Goal: Task Accomplishment & Management: Complete application form

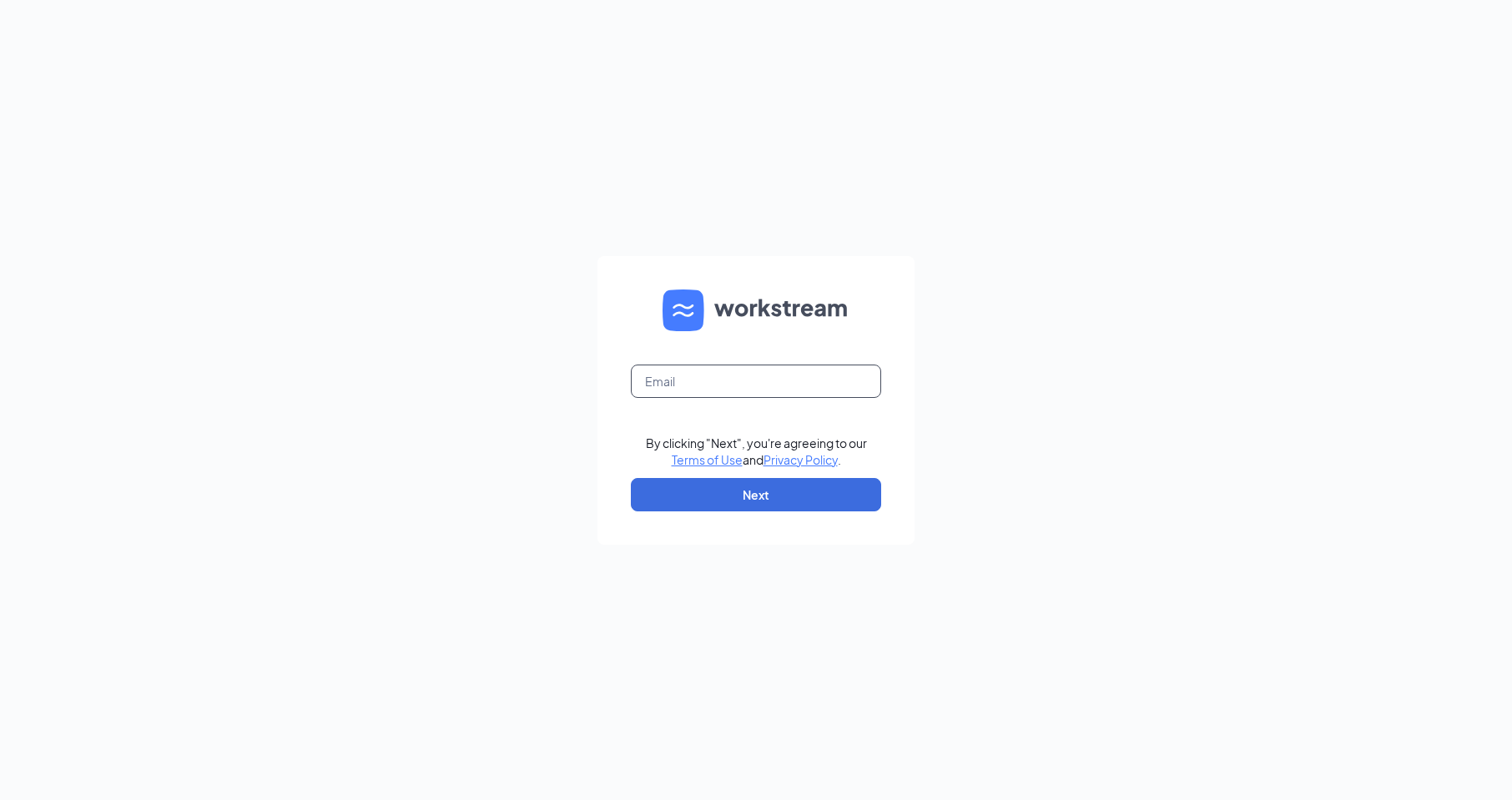
click at [700, 375] on input "text" at bounding box center [756, 381] width 250 height 33
type input "[EMAIL_ADDRESS][DOMAIN_NAME]"
click at [756, 499] on button "Next" at bounding box center [756, 494] width 250 height 33
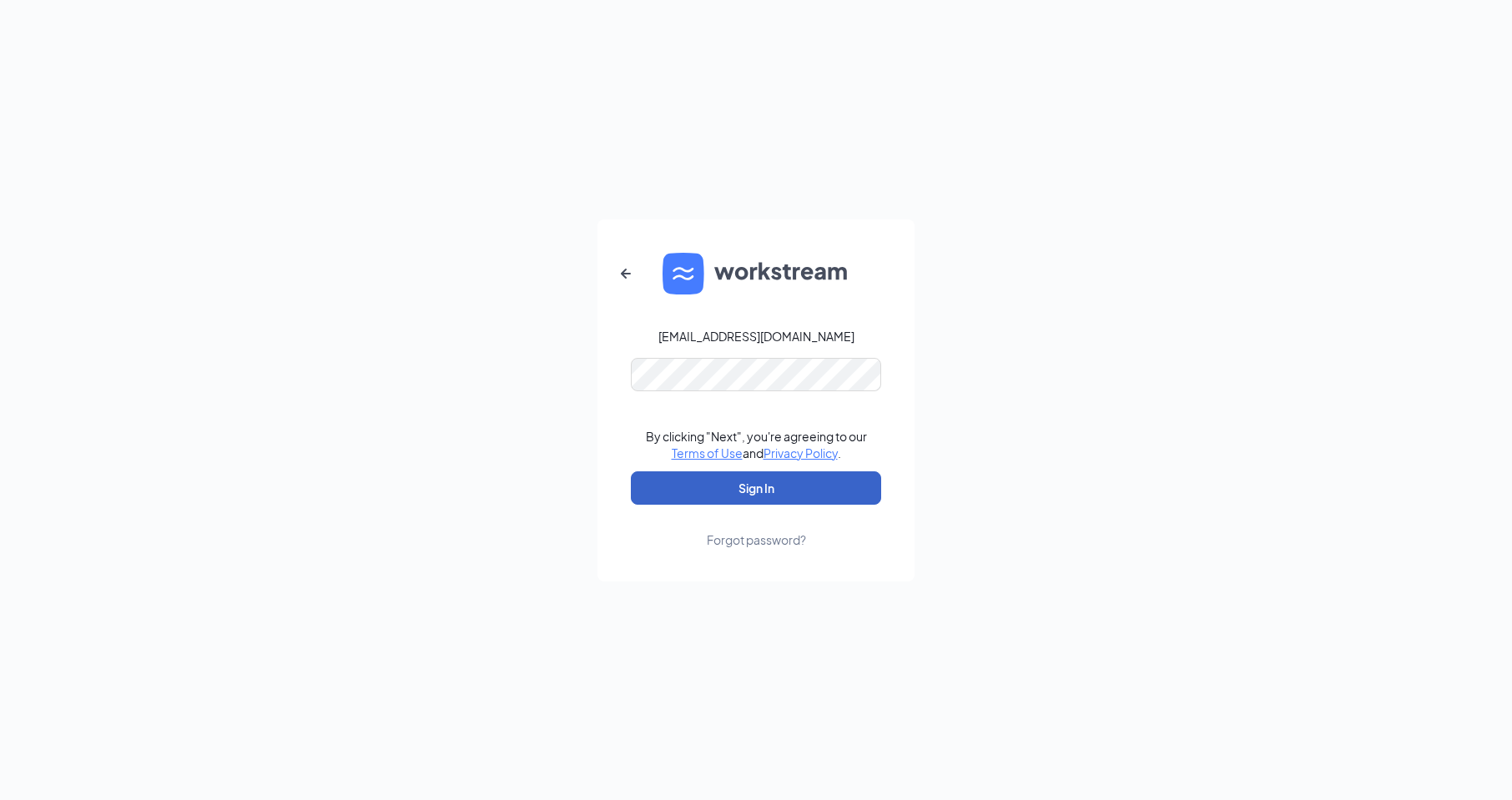
click at [833, 503] on button "Sign In" at bounding box center [756, 487] width 250 height 33
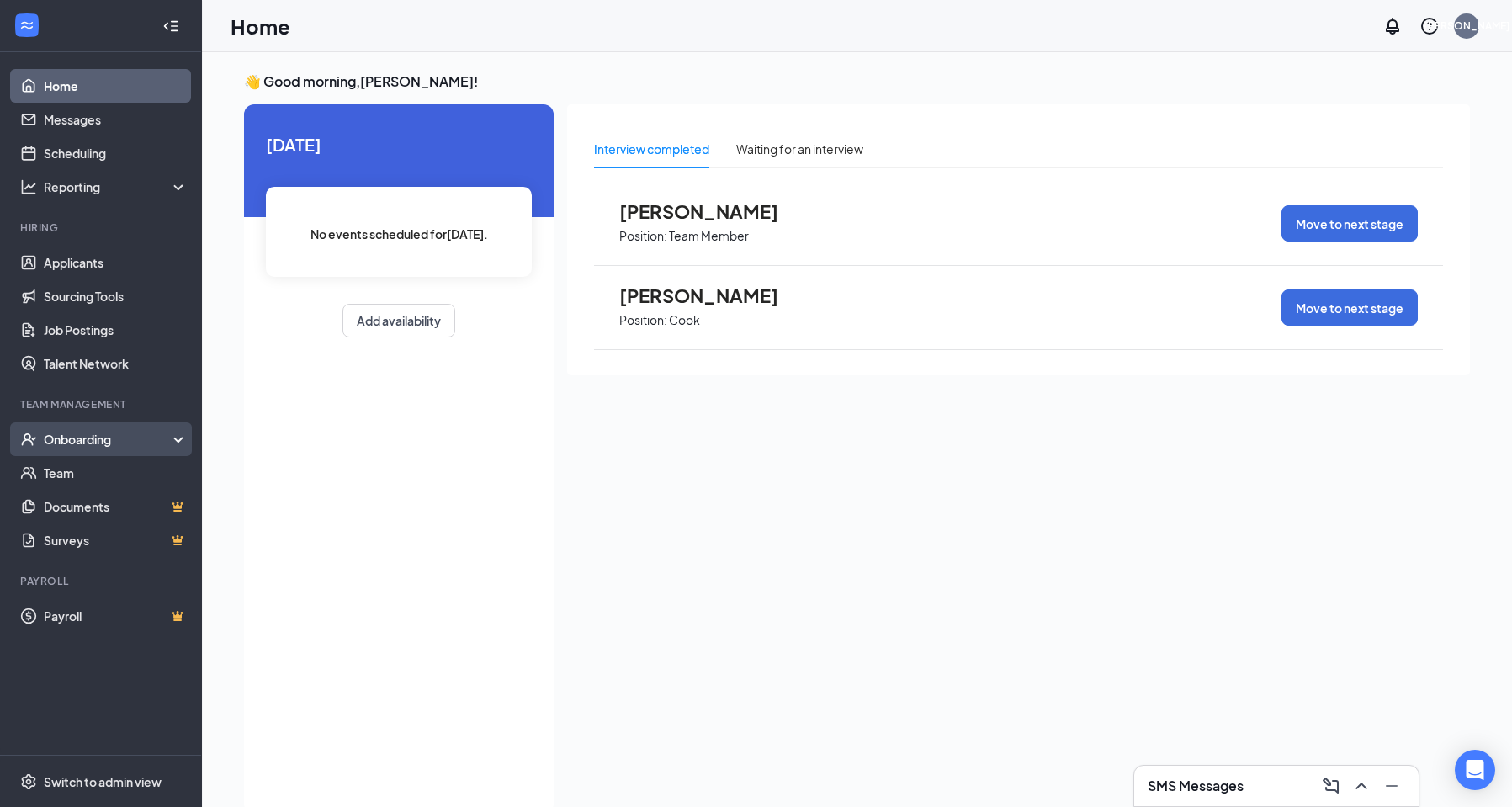
click at [96, 440] on div "Onboarding" at bounding box center [109, 439] width 130 height 17
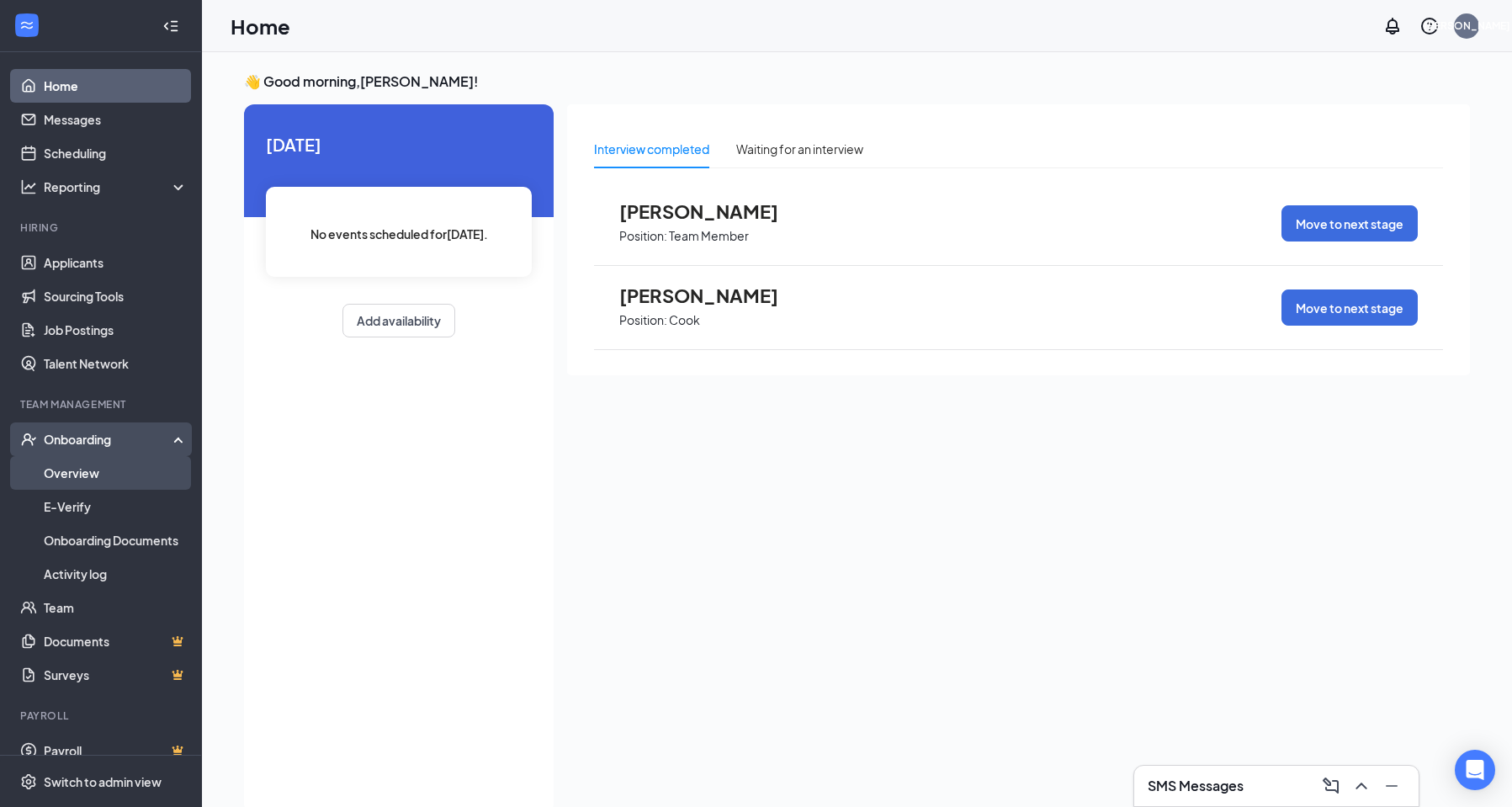
click at [96, 465] on link "Overview" at bounding box center [115, 473] width 144 height 33
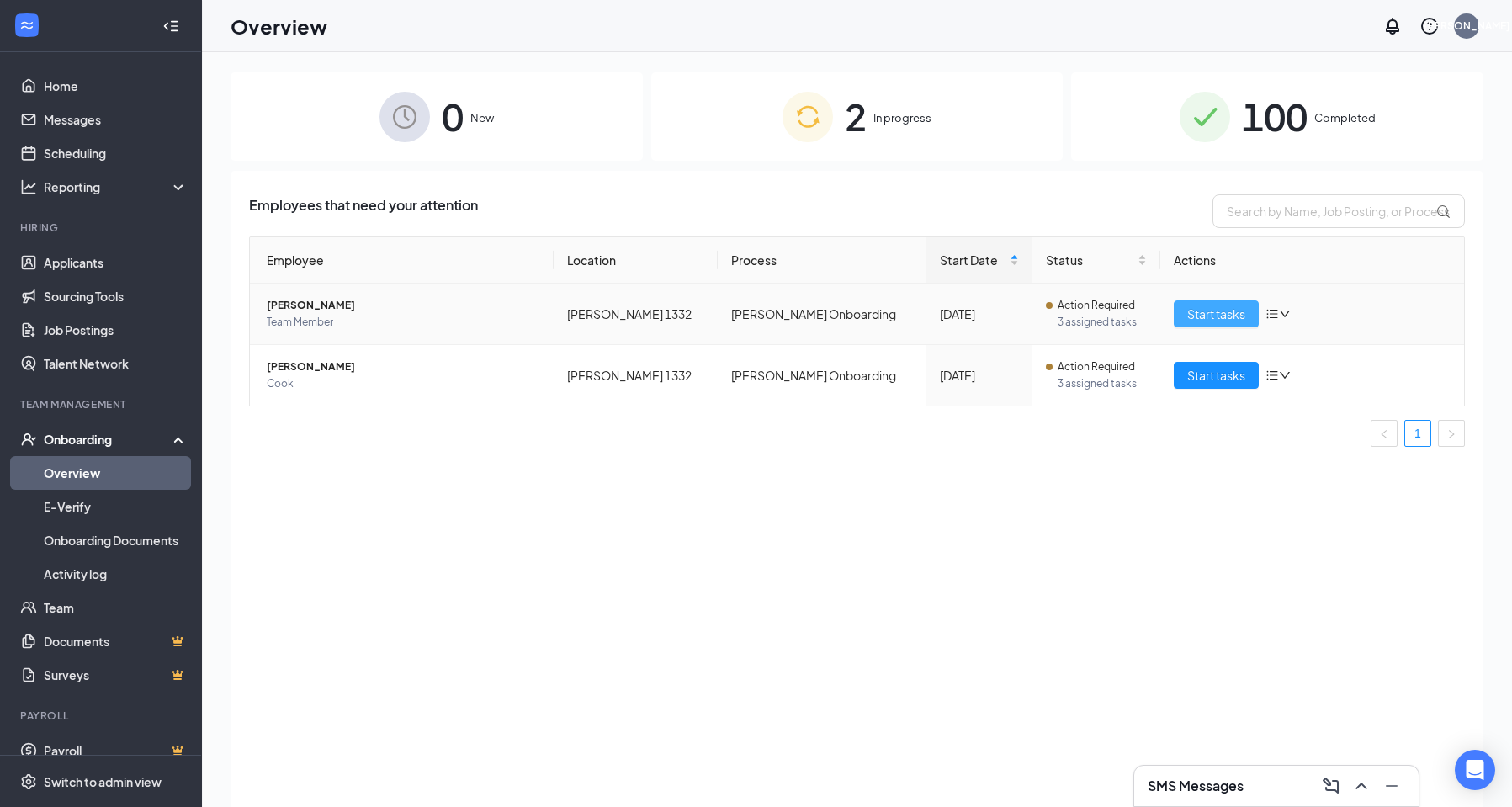
click at [1210, 307] on span "Start tasks" at bounding box center [1216, 313] width 58 height 18
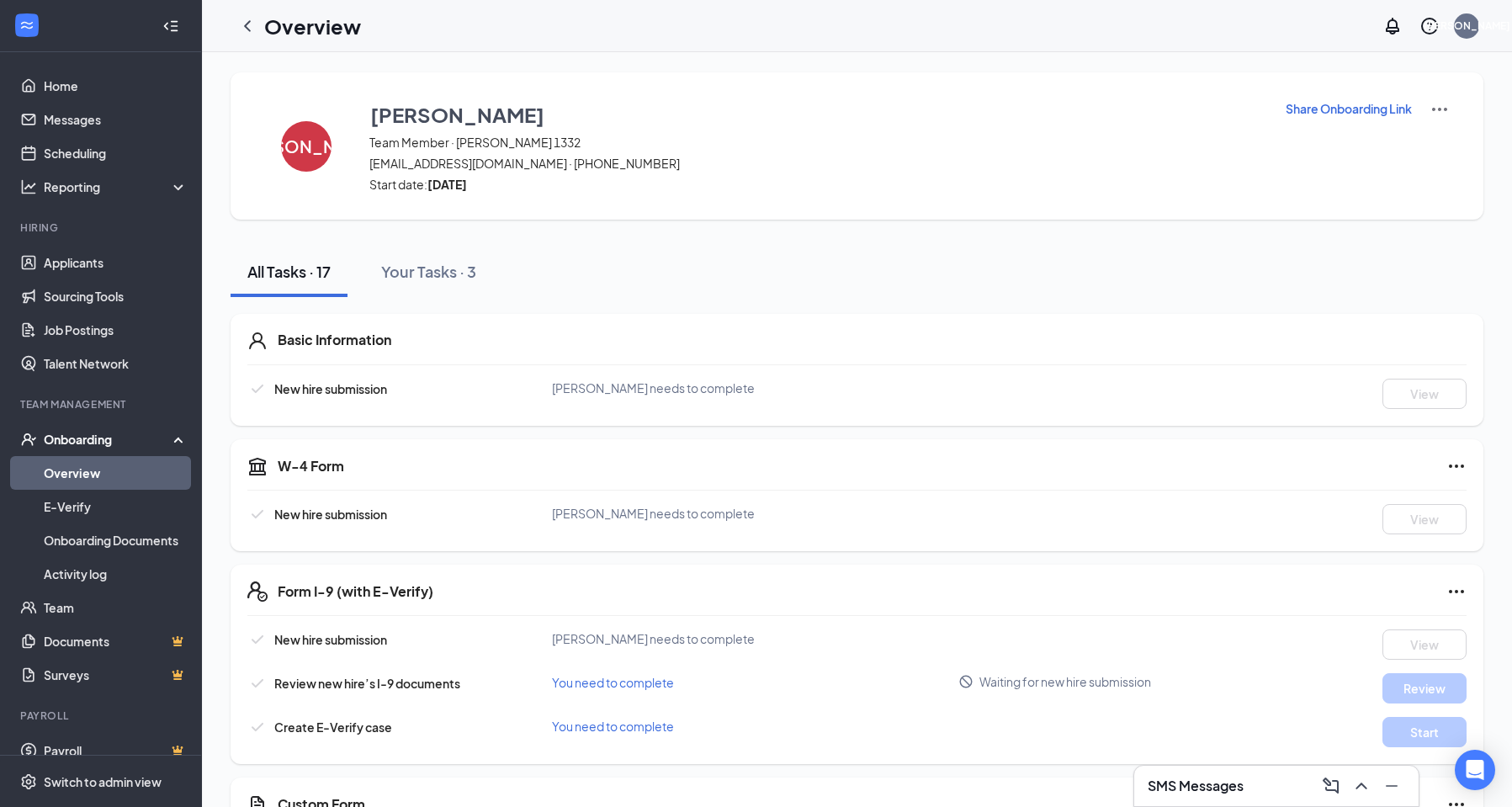
click at [105, 470] on link "Overview" at bounding box center [115, 473] width 144 height 33
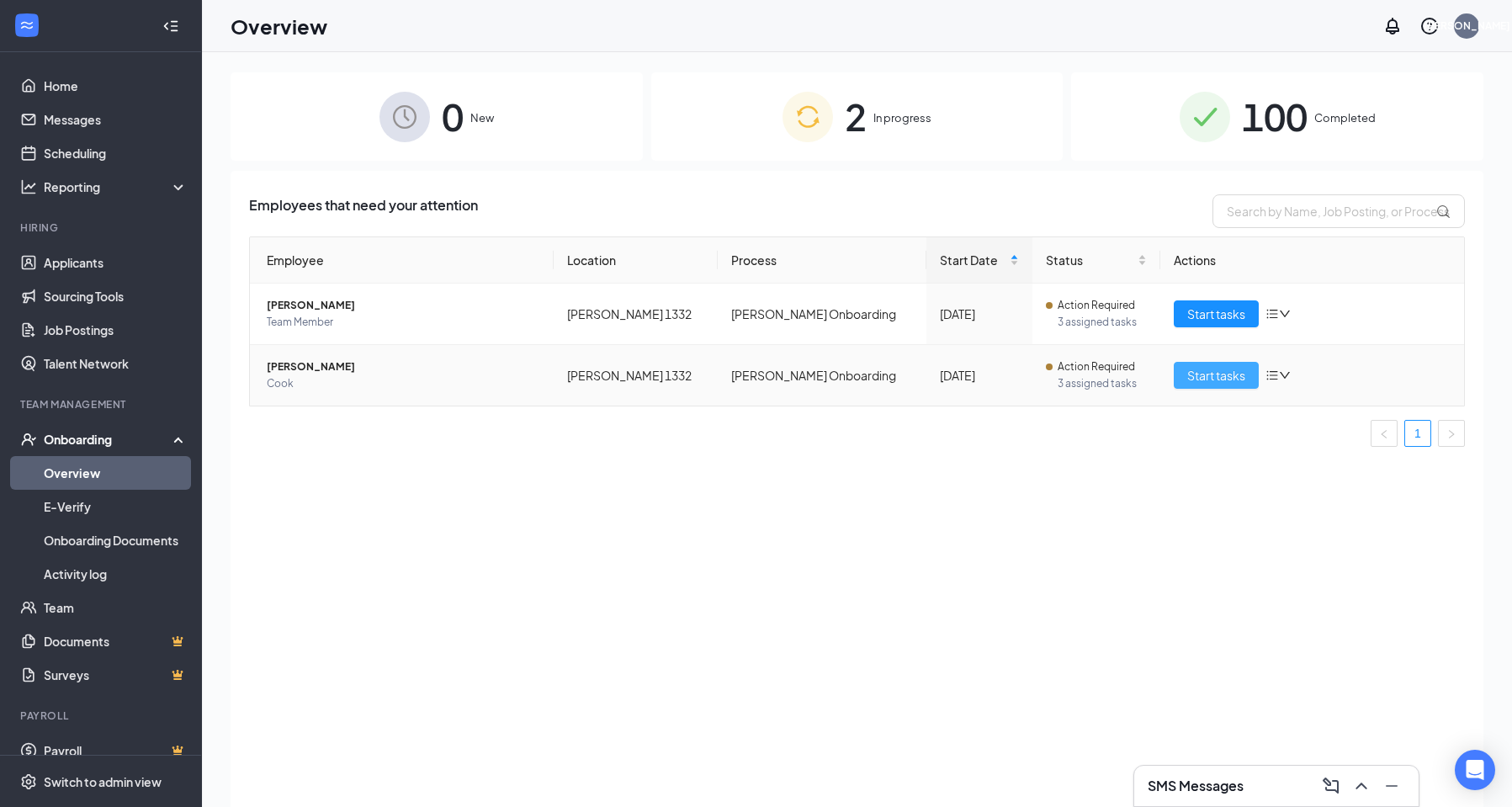
click at [1219, 381] on span "Start tasks" at bounding box center [1216, 374] width 58 height 18
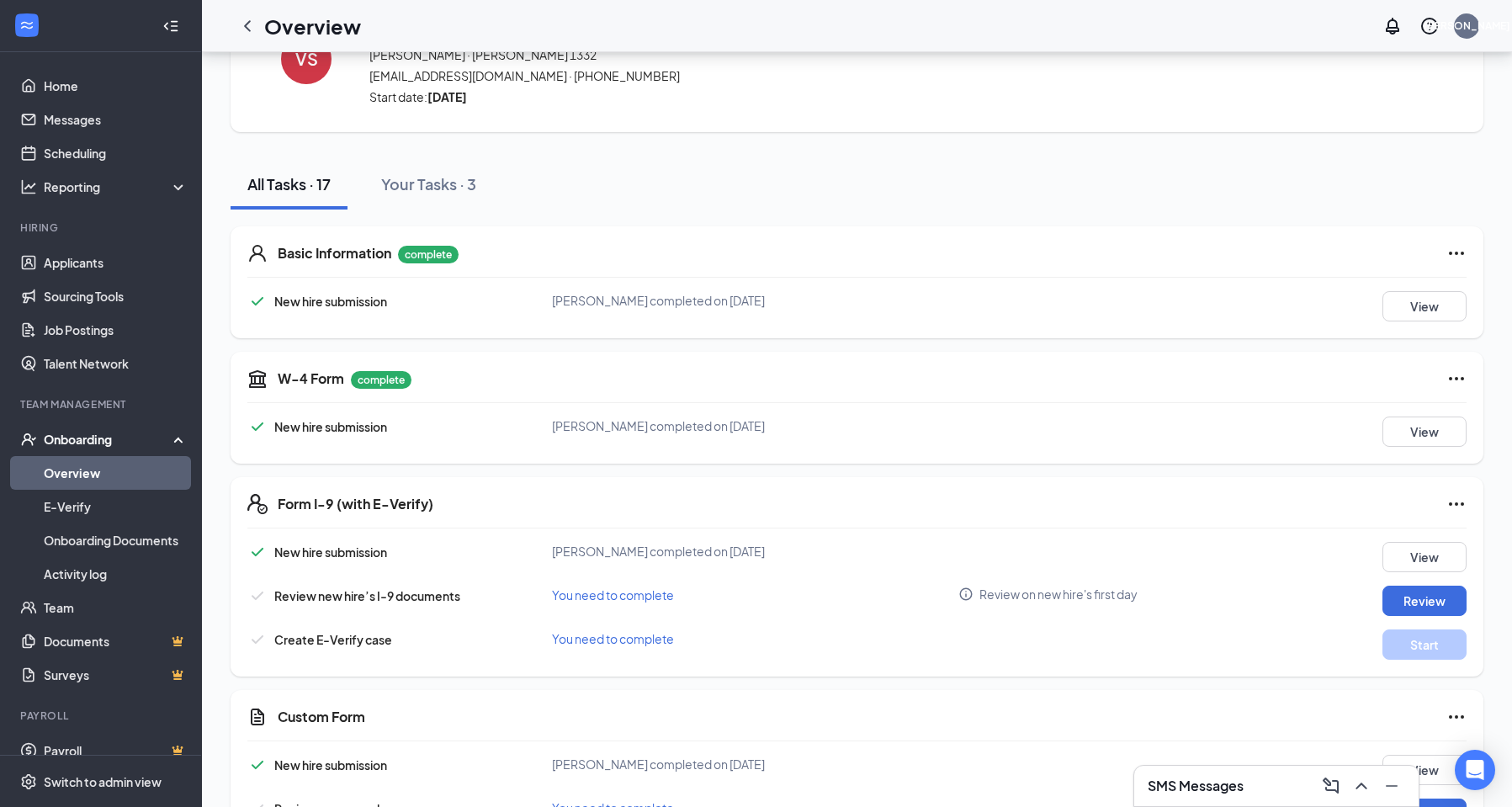
scroll to position [84, 0]
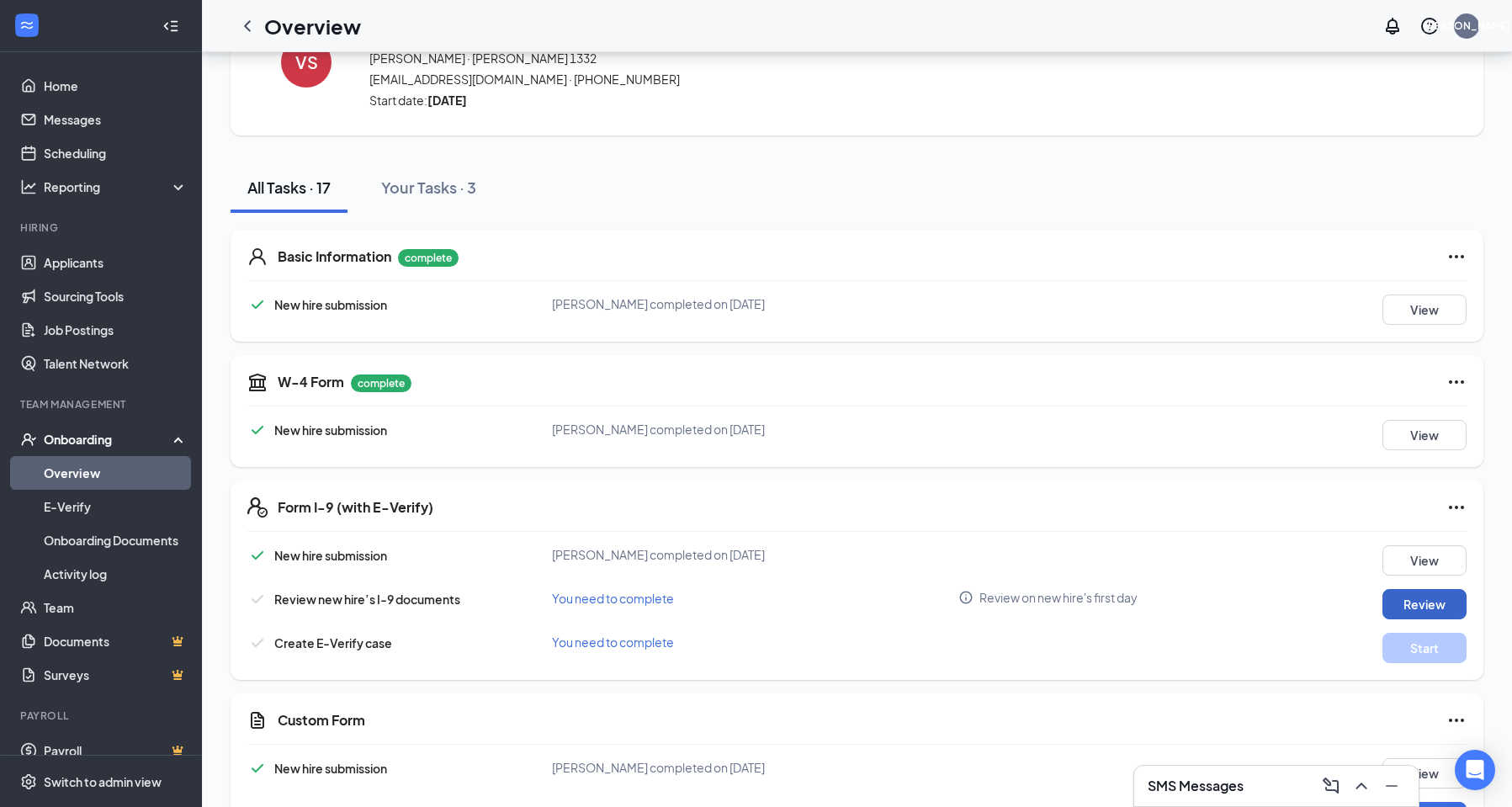
click at [1404, 597] on button "Review" at bounding box center [1424, 604] width 84 height 30
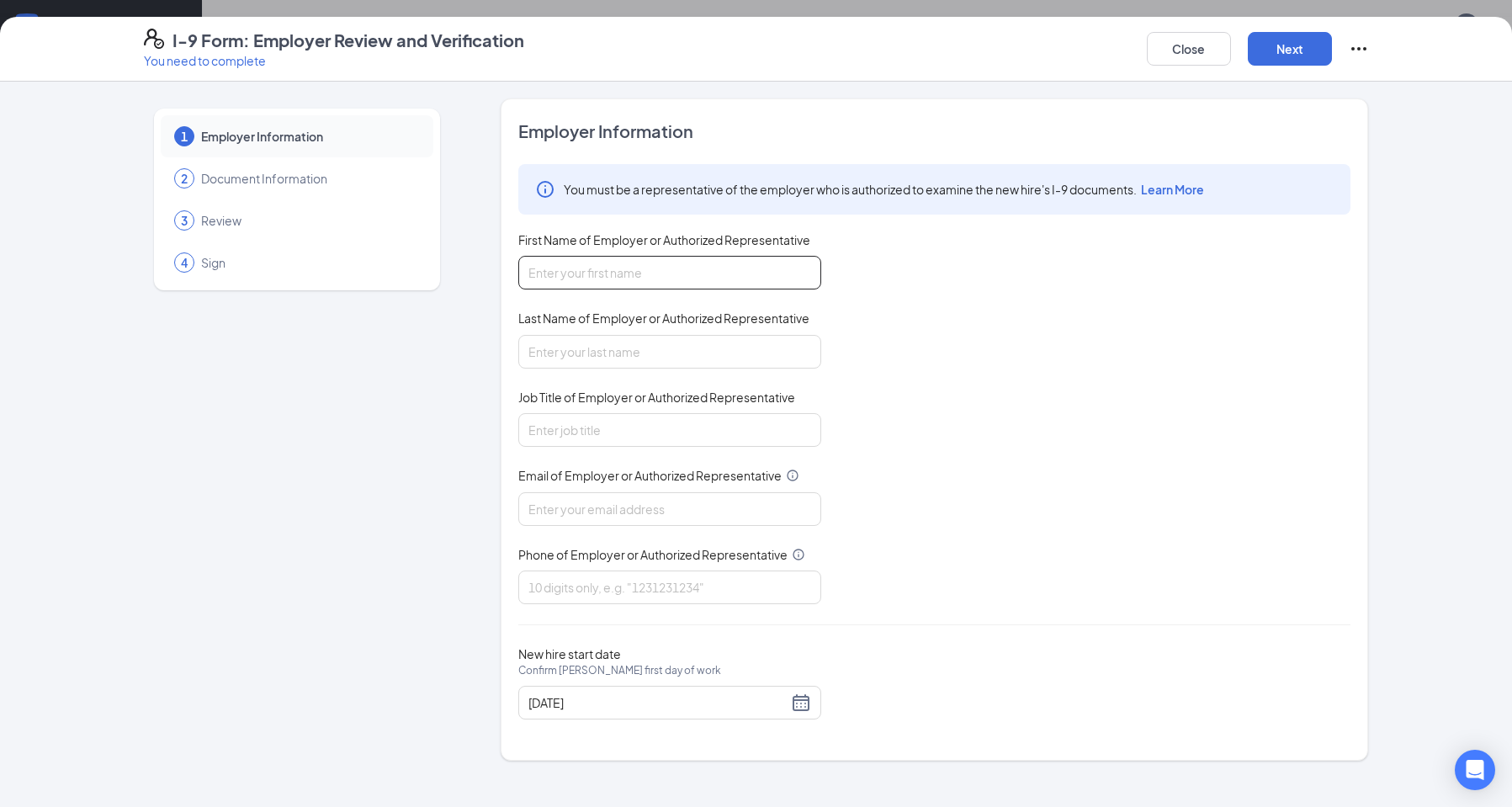
click at [587, 271] on input "First Name of Employer or Authorized Representative" at bounding box center [670, 272] width 303 height 33
type input "[PERSON_NAME]"
click at [637, 352] on input "Last Name of Employer or Authorized Representative" at bounding box center [670, 352] width 303 height 33
type input "[PERSON_NAME]"
click at [664, 420] on input "Job Title of Employer or Authorized Representative" at bounding box center [670, 430] width 303 height 33
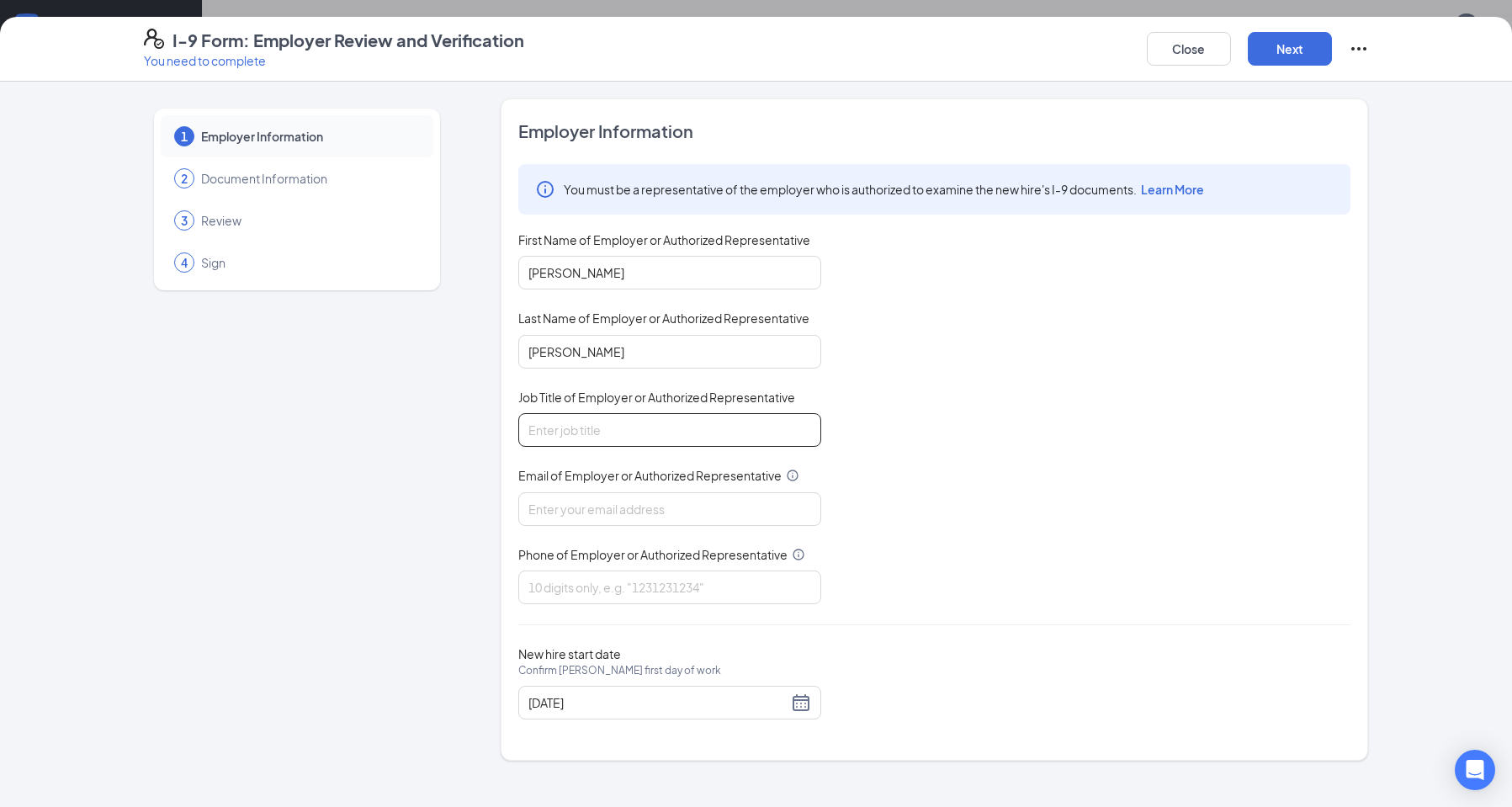
type input "general manager"
click at [655, 507] on input "Email of Employer or Authorized Representative" at bounding box center [670, 509] width 303 height 33
type input "[EMAIL_ADDRESS][DOMAIN_NAME]"
click at [718, 578] on input "Phone of Employer or Authorized Representative" at bounding box center [670, 587] width 303 height 33
type input "2562328400"
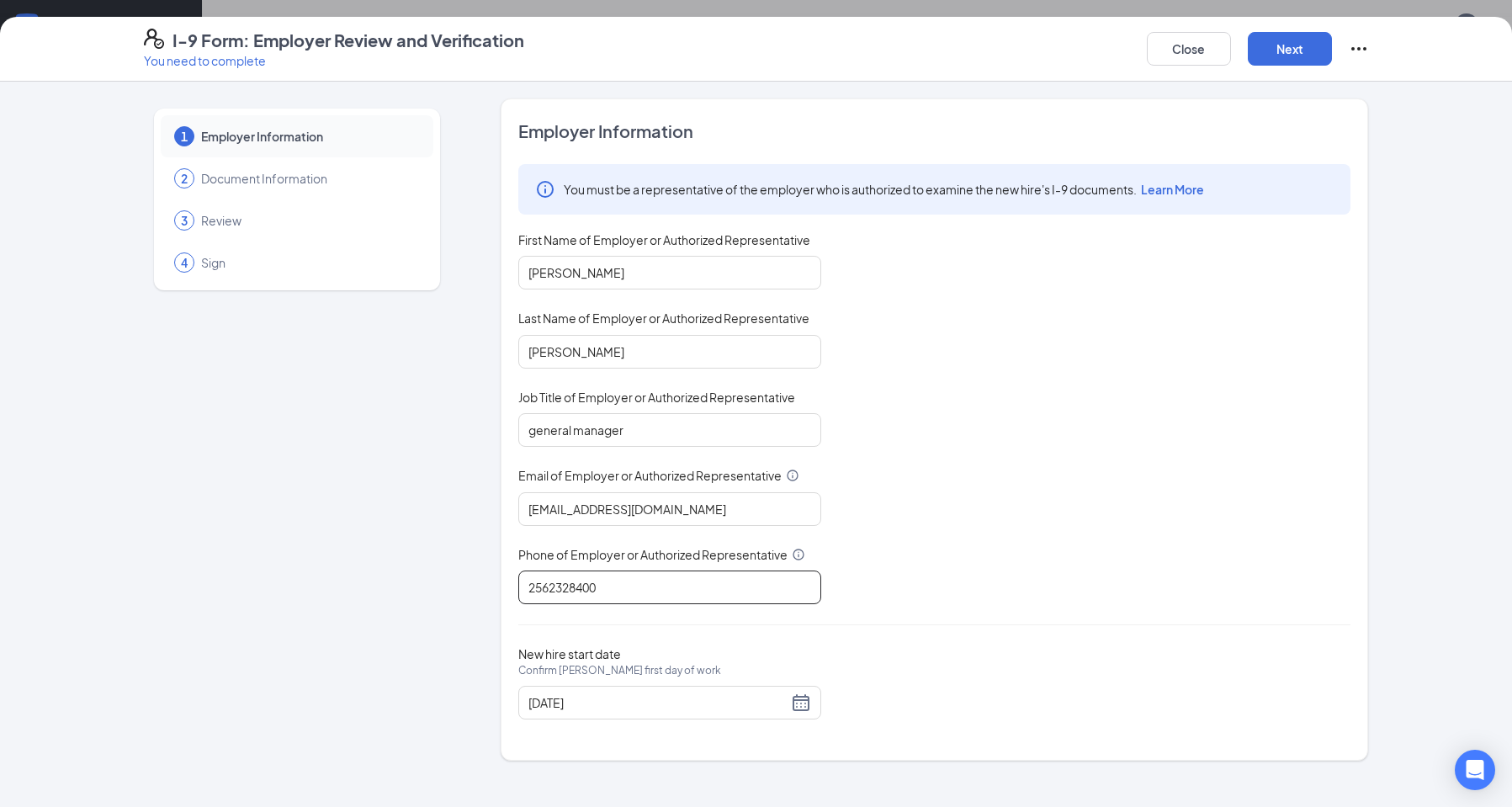
scroll to position [505, 0]
click at [1308, 49] on button "Next" at bounding box center [1290, 49] width 84 height 33
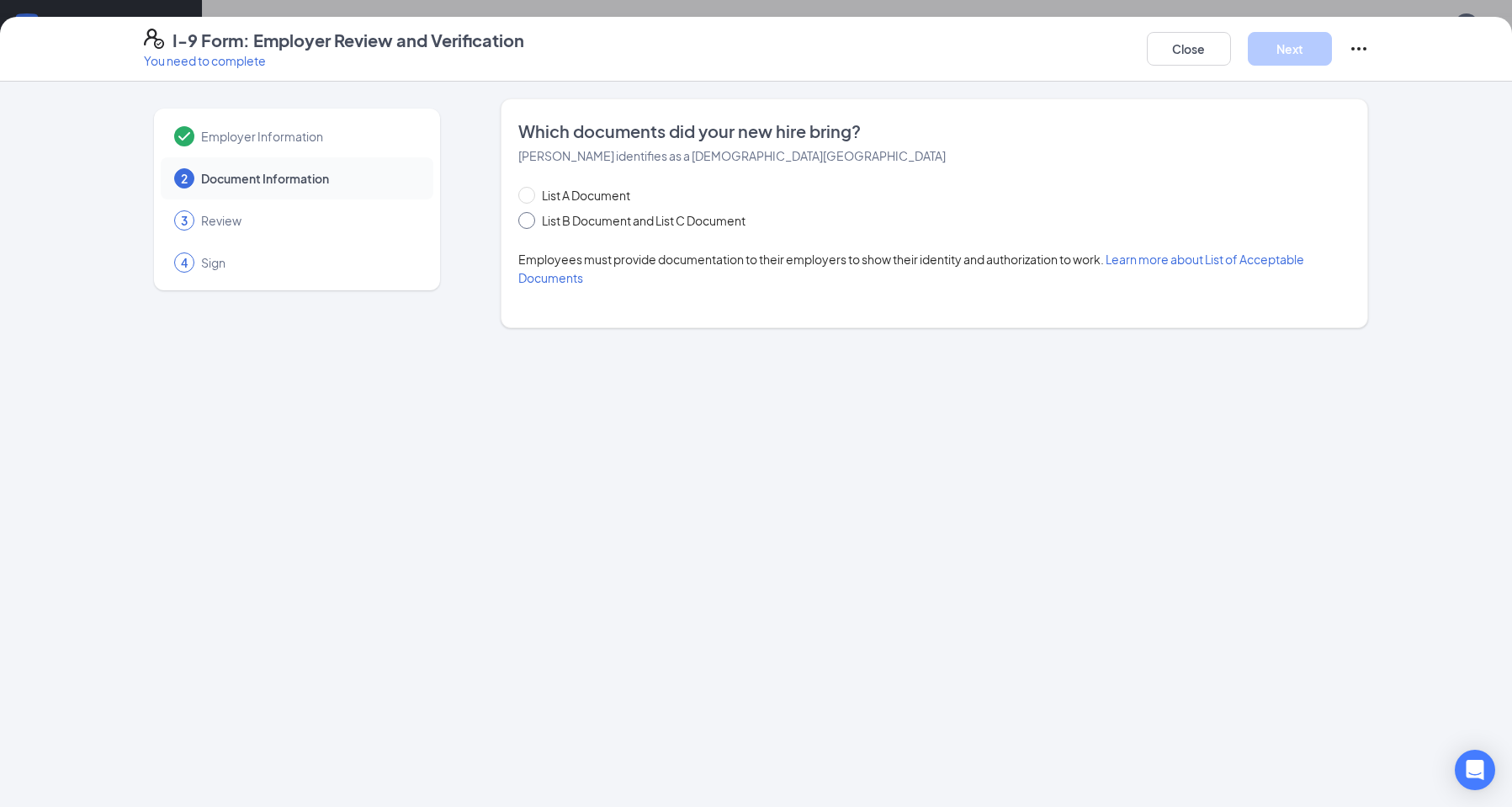
click at [534, 227] on span at bounding box center [527, 221] width 17 height 17
click at [530, 224] on input "List B Document and List C Document" at bounding box center [524, 218] width 11 height 11
radio input "true"
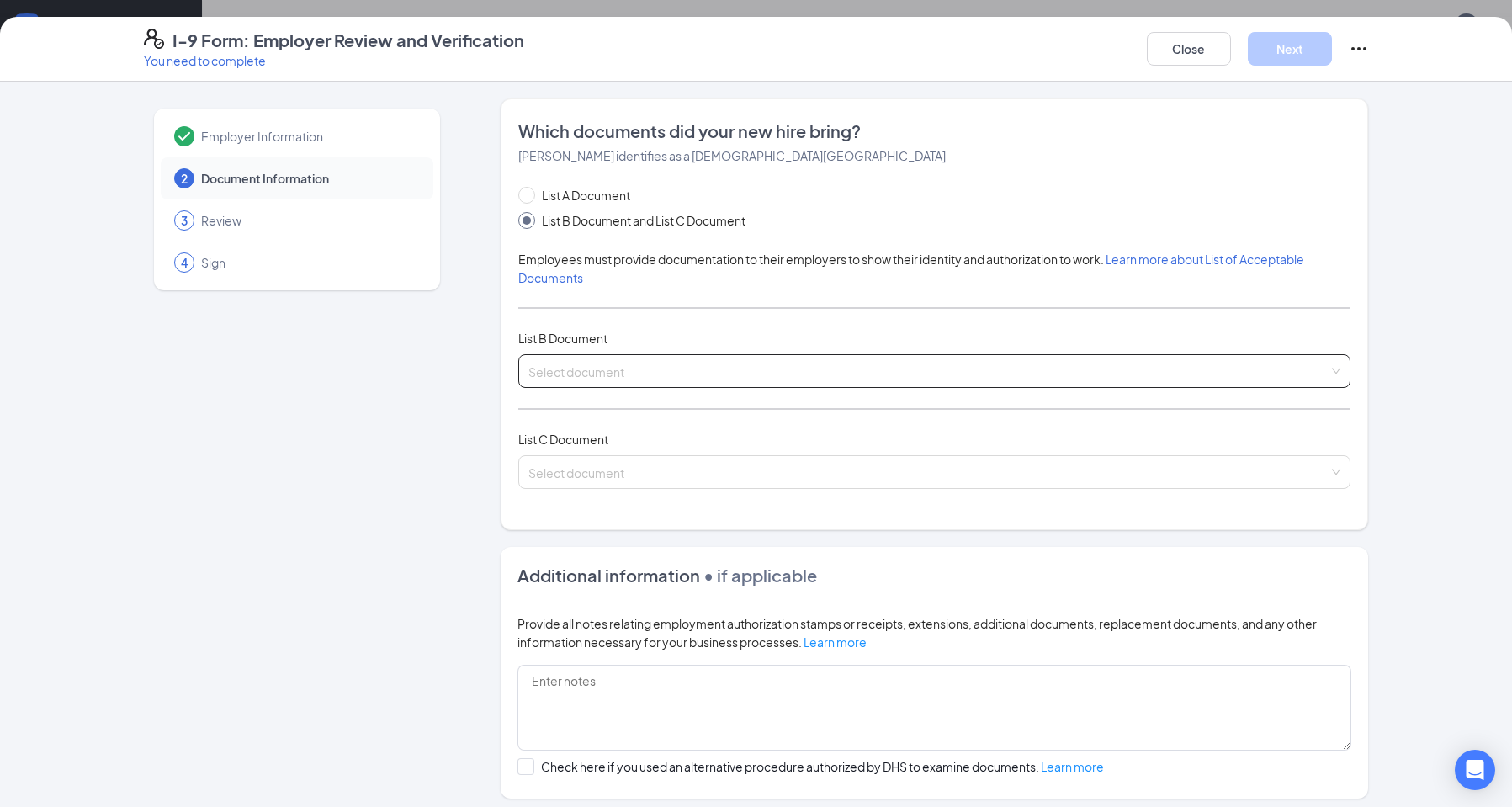
click at [604, 367] on input "search" at bounding box center [929, 368] width 800 height 25
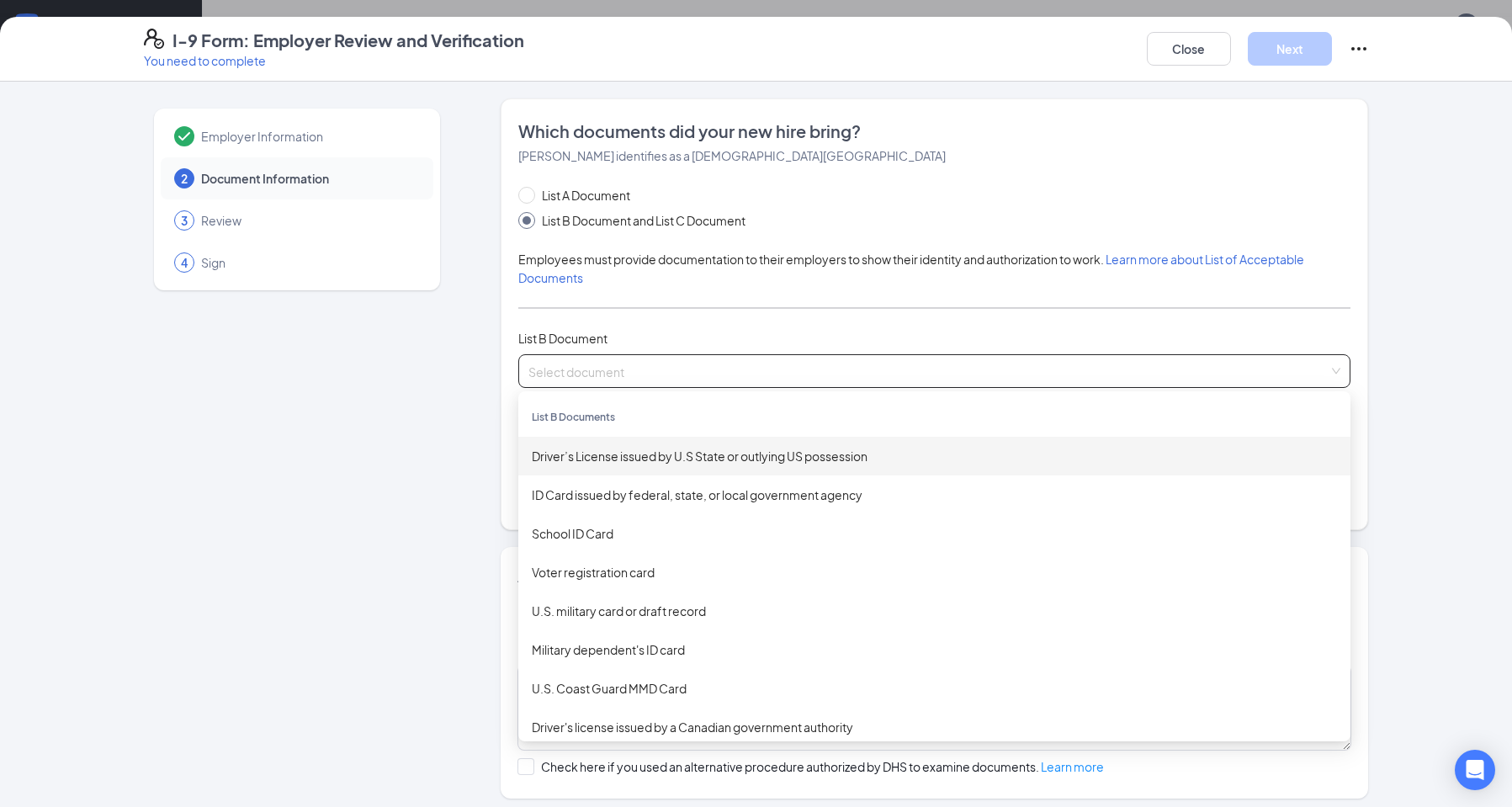
click at [609, 466] on div "Driver’s License issued by U.S State or outlying US possession" at bounding box center [934, 455] width 832 height 39
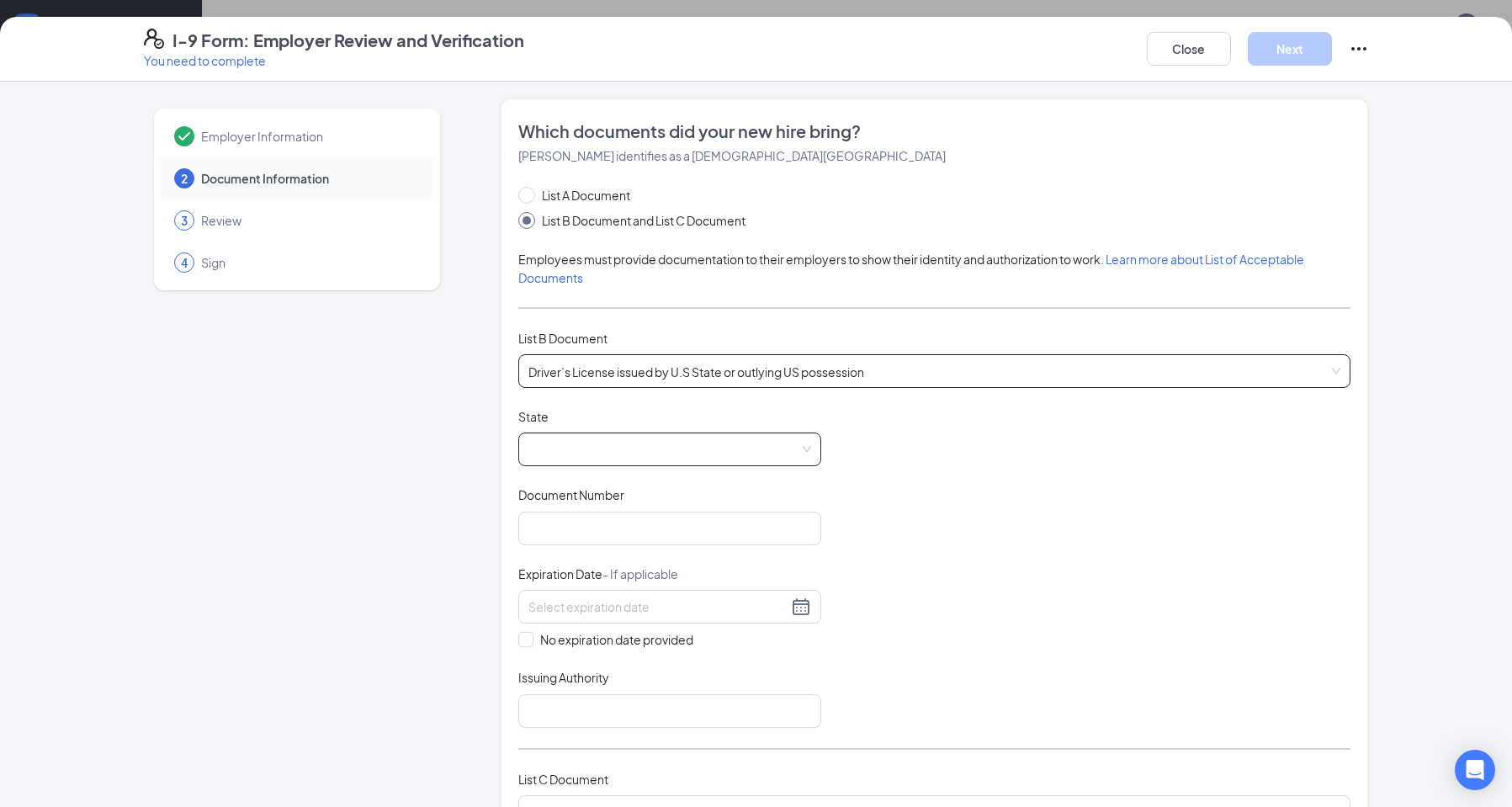
click at [595, 454] on span at bounding box center [670, 450] width 283 height 32
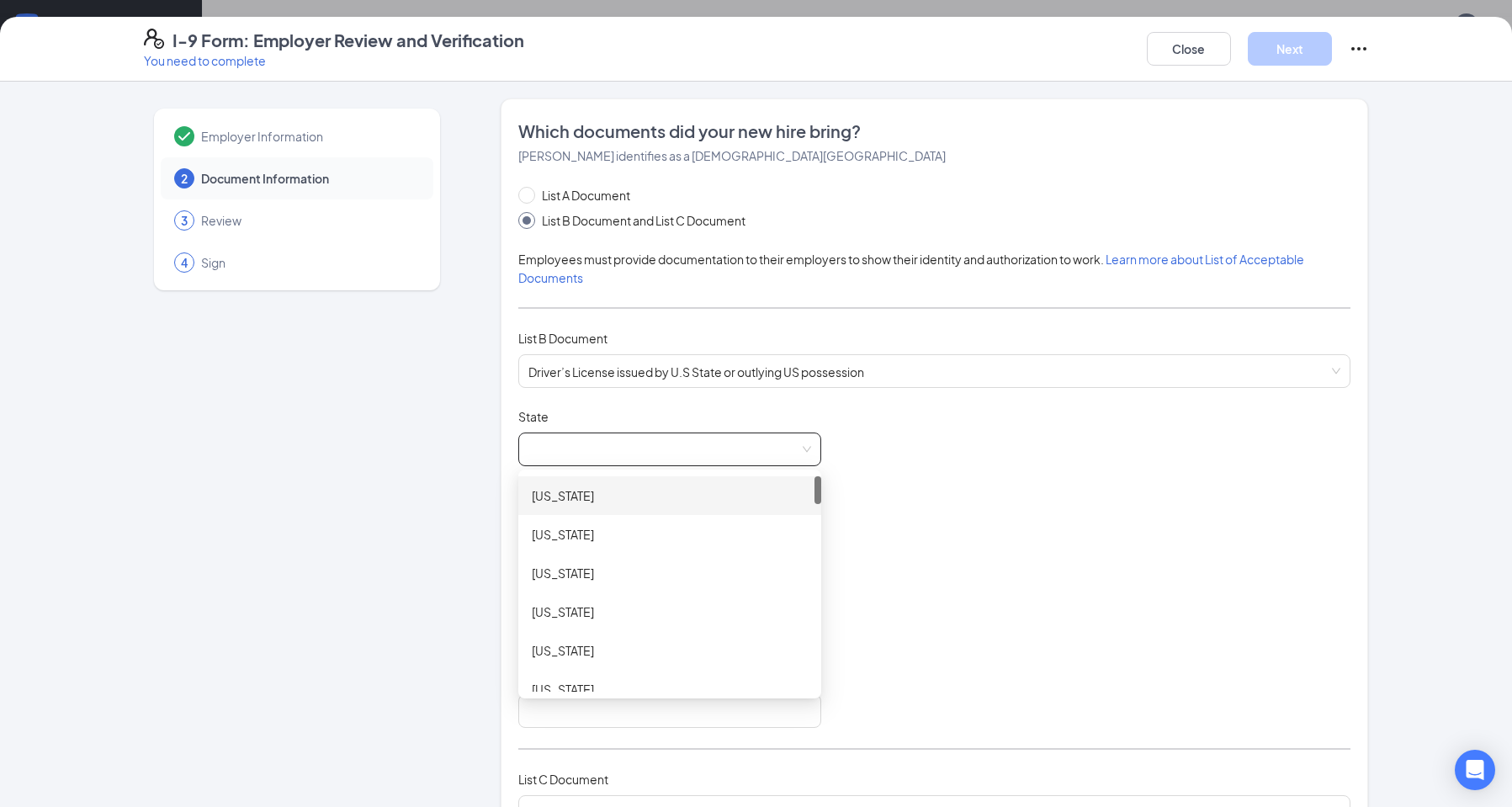
click at [590, 483] on div "[US_STATE]" at bounding box center [670, 495] width 303 height 39
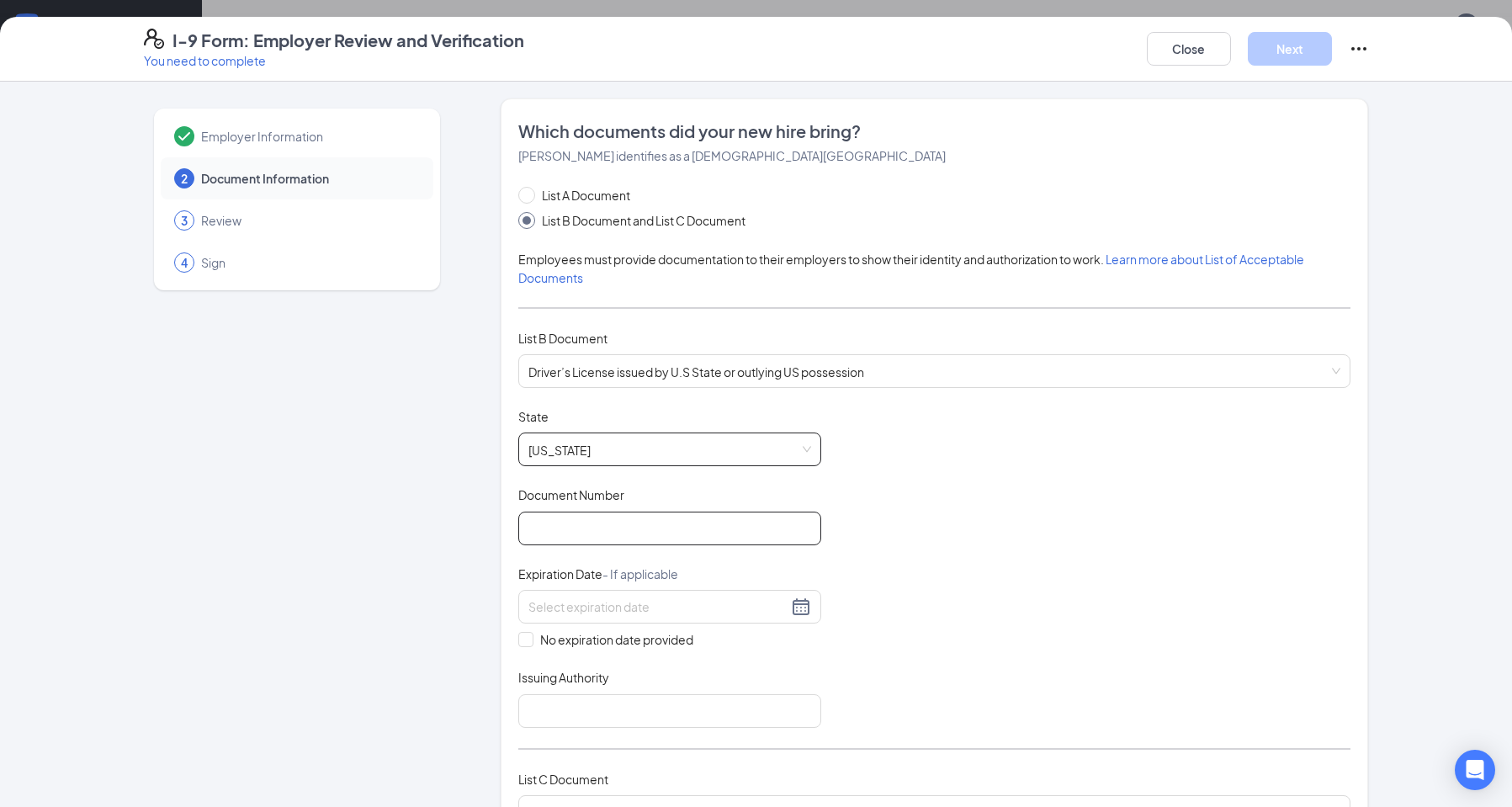
click at [606, 512] on input "Document Number" at bounding box center [670, 528] width 303 height 33
type input "8760920"
click at [612, 605] on input at bounding box center [658, 606] width 259 height 18
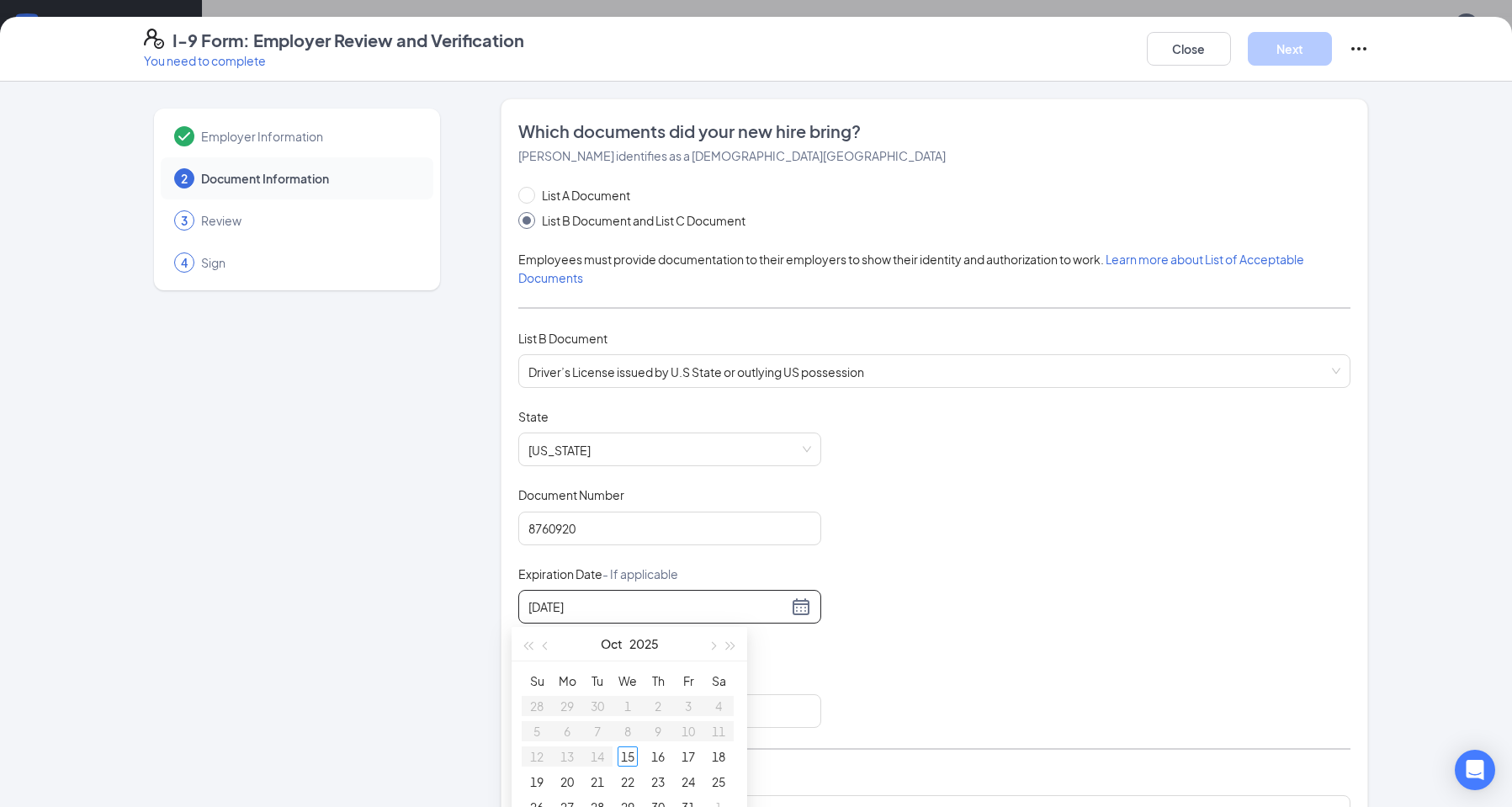
click at [612, 605] on input "[DATE]" at bounding box center [658, 606] width 259 height 18
type input "[DATE]"
click at [864, 549] on div "Document Title Driver’s License issued by [DEMOGRAPHIC_DATA] State or outlying …" at bounding box center [934, 568] width 832 height 320
click at [609, 595] on div at bounding box center [670, 606] width 303 height 33
click at [661, 732] on div "10" at bounding box center [657, 731] width 20 height 20
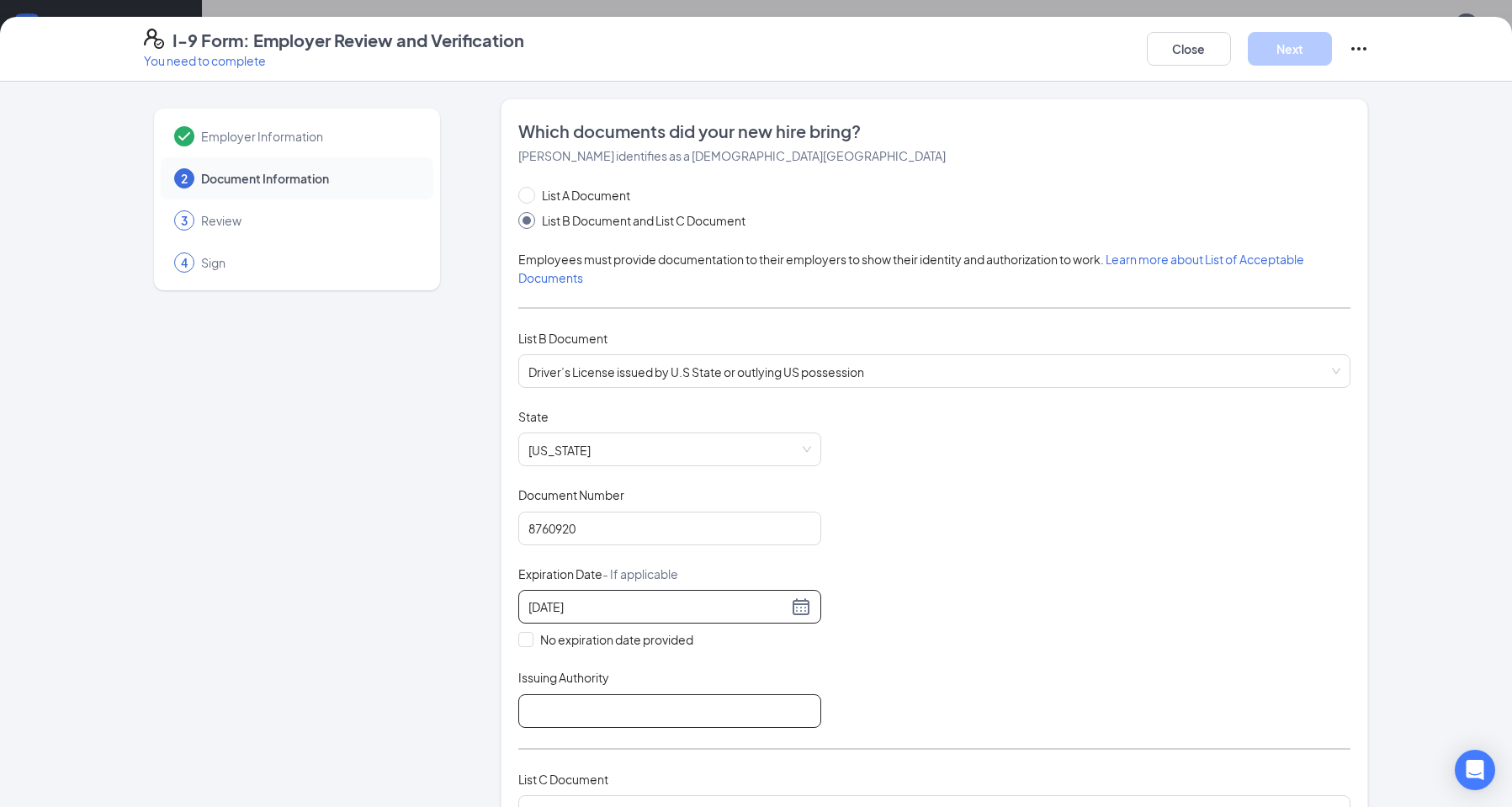
type input "[DATE]"
click at [675, 708] on input "Issuing Authority" at bounding box center [670, 711] width 303 height 33
type input "State of [US_STATE]"
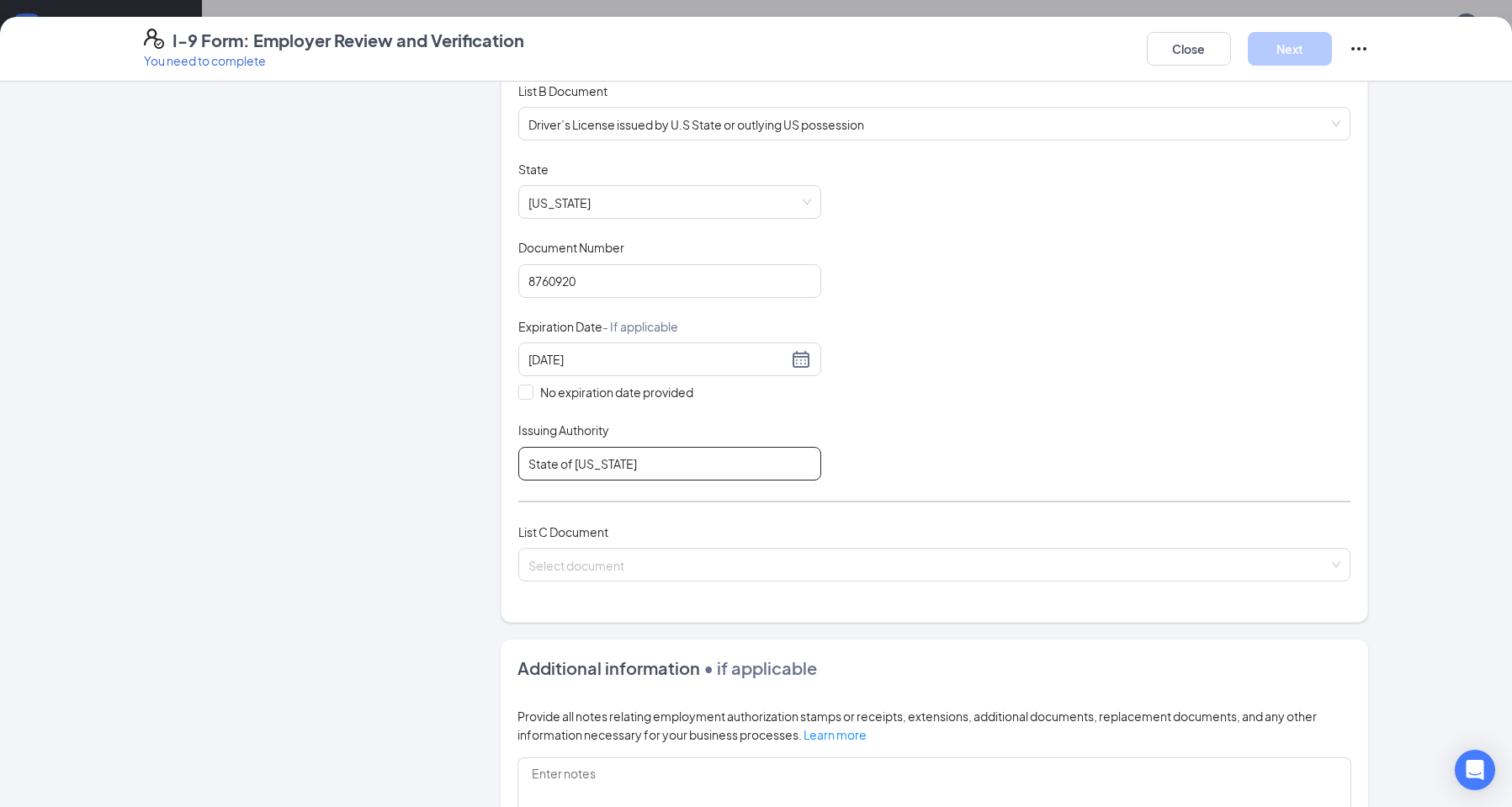
scroll to position [252, 0]
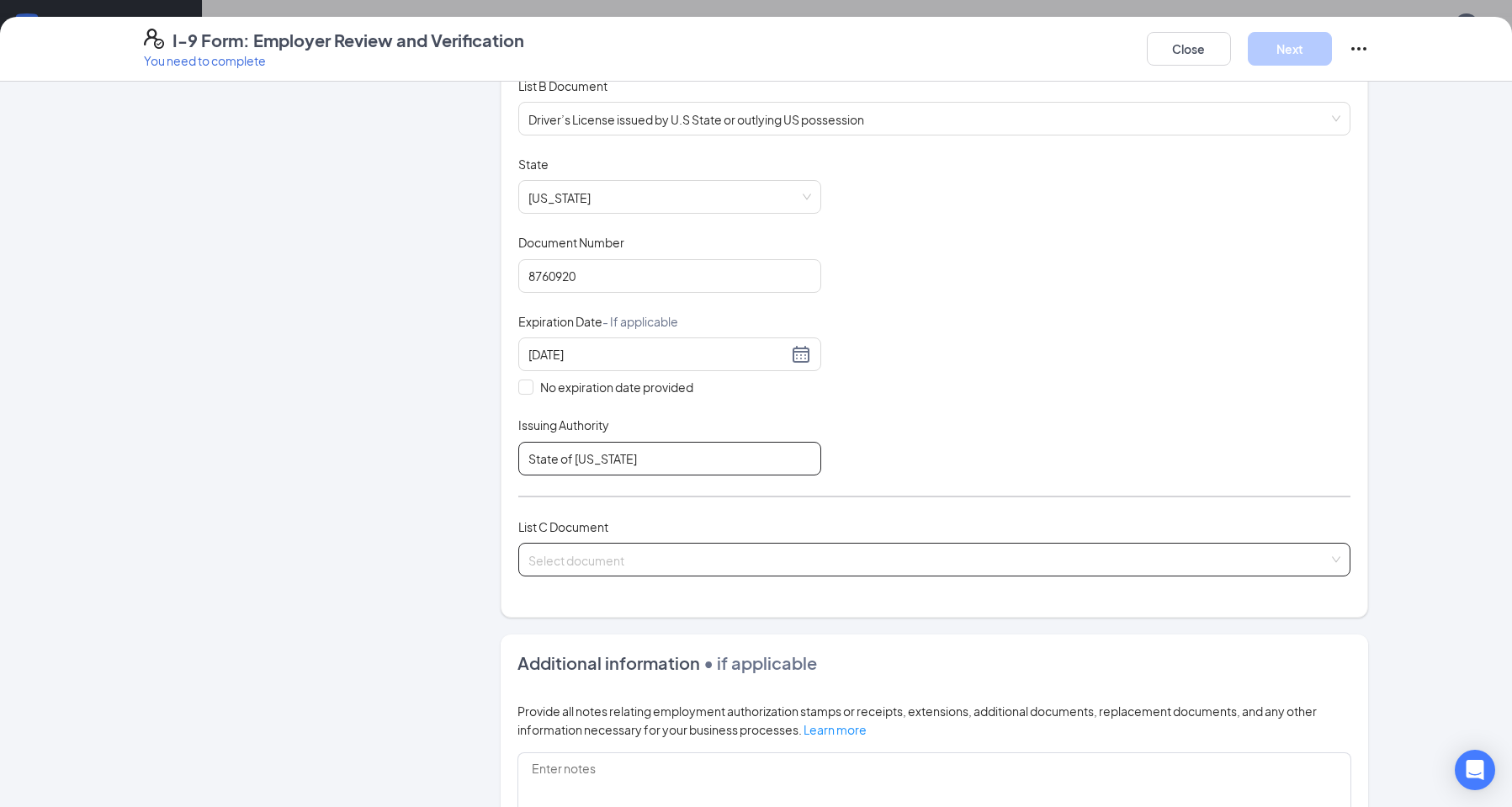
click at [711, 573] on span at bounding box center [929, 560] width 800 height 32
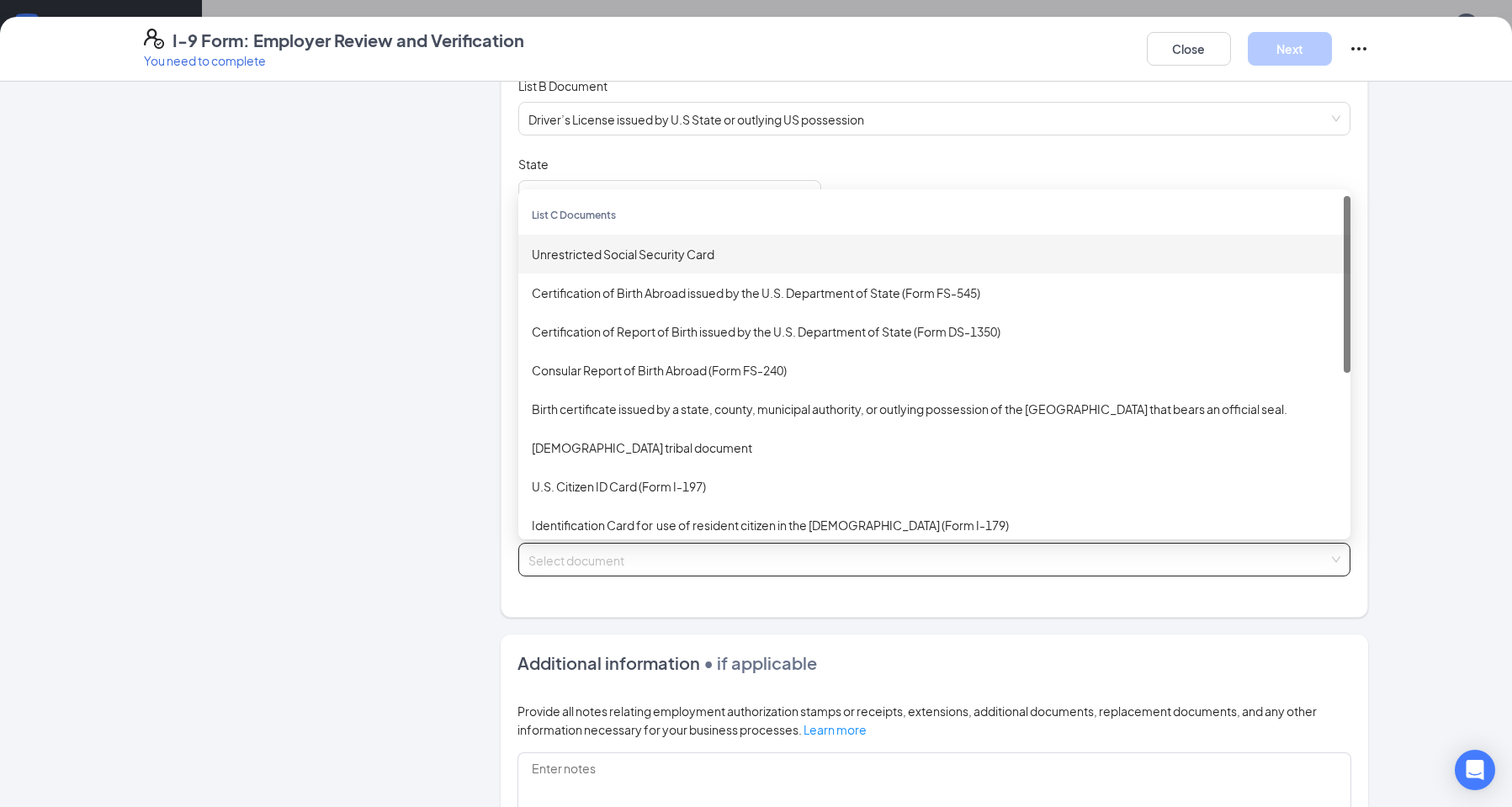
click at [642, 247] on div "Unrestricted Social Security Card" at bounding box center [934, 253] width 805 height 18
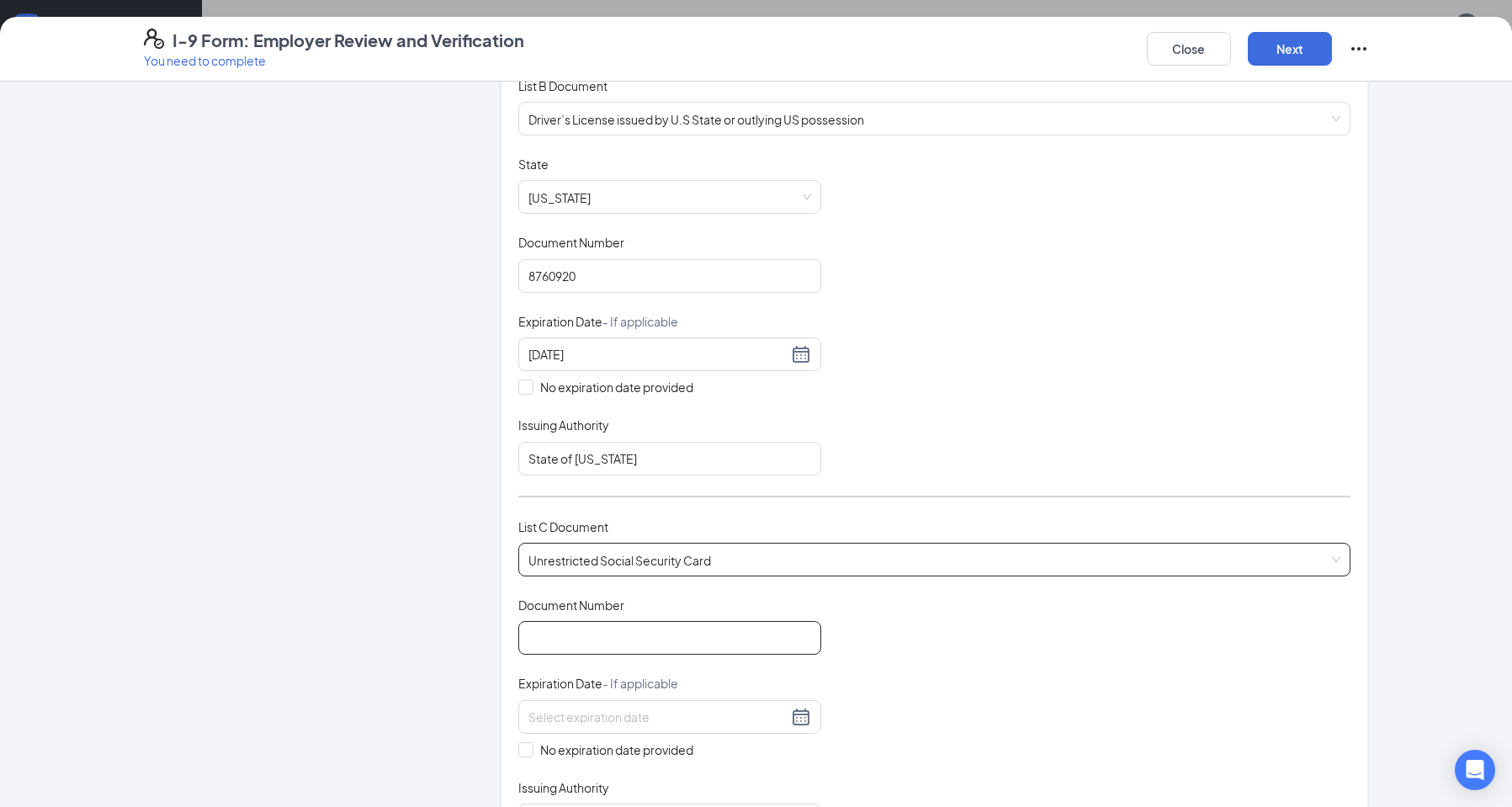
click at [626, 631] on input "Document Number" at bounding box center [670, 637] width 303 height 33
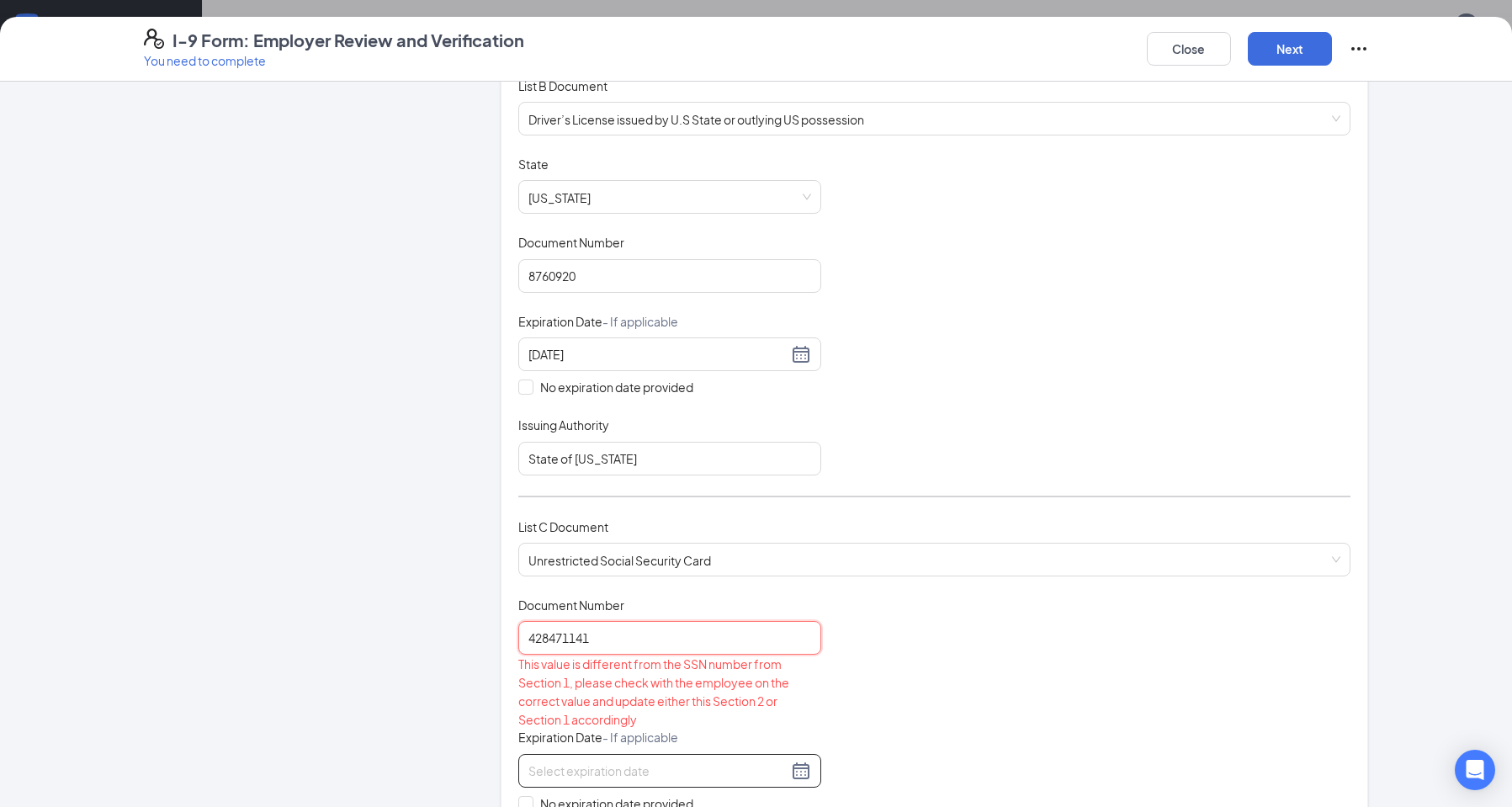
type input "428471141"
click at [604, 779] on input at bounding box center [658, 770] width 259 height 18
click at [625, 654] on input "428471141" at bounding box center [670, 637] width 303 height 33
click at [644, 759] on div at bounding box center [670, 770] width 303 height 33
click at [645, 773] on input at bounding box center [658, 770] width 259 height 18
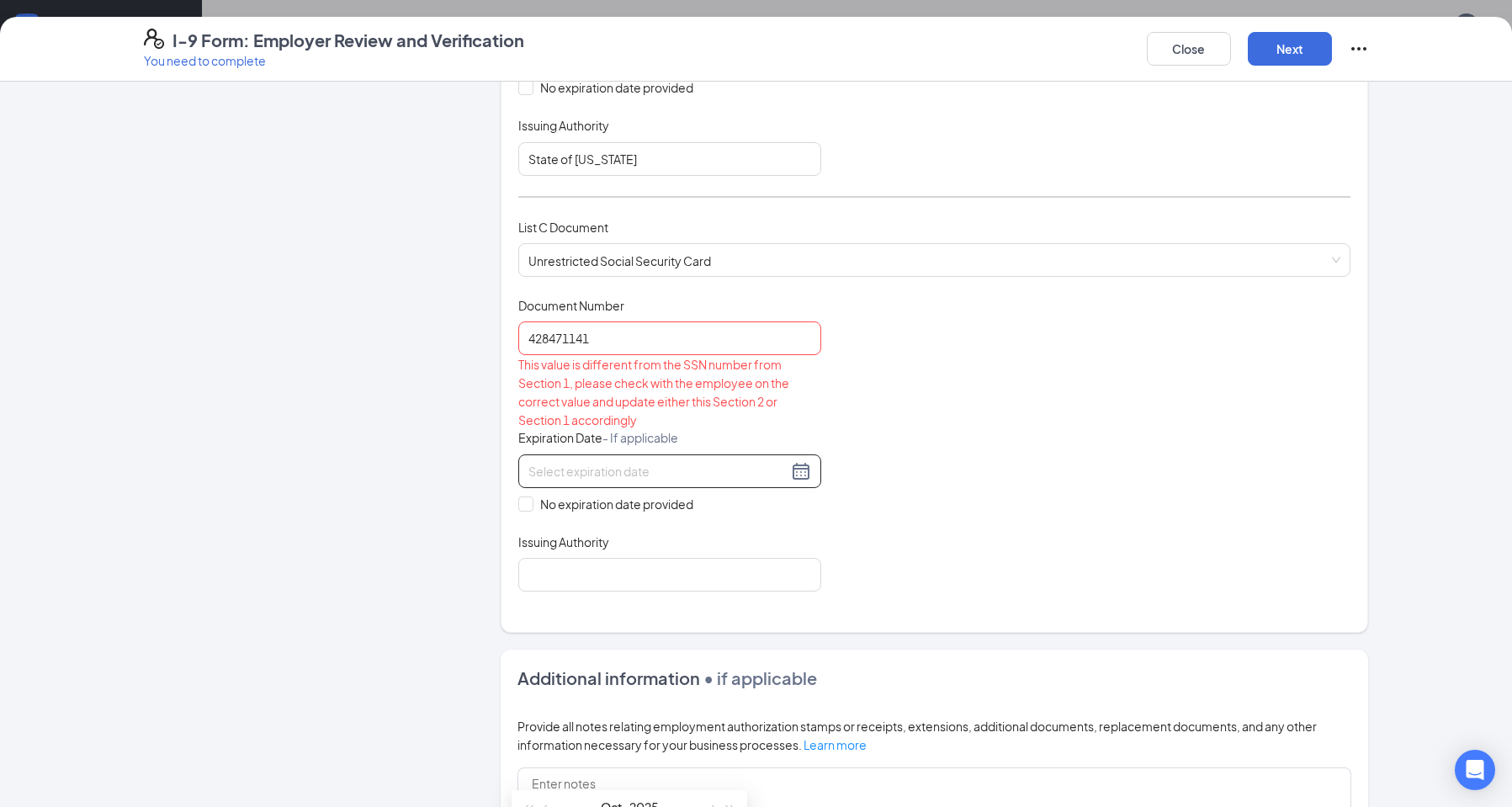
scroll to position [589, 0]
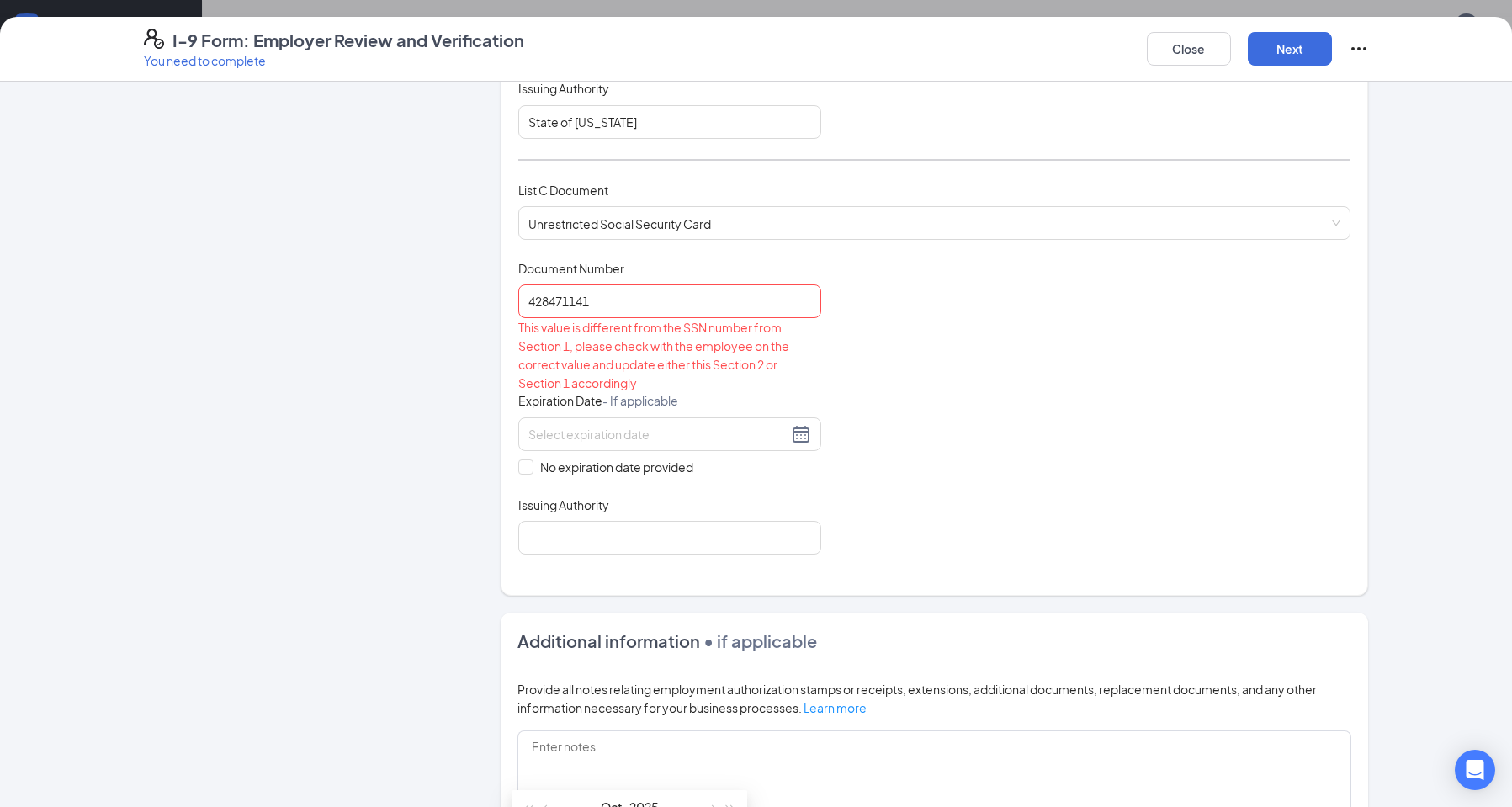
click at [504, 461] on div "Which documents did your new hire bring? [PERSON_NAME] identifies as a [DEMOGRA…" at bounding box center [935, 52] width 868 height 1086
click at [518, 465] on input "No expiration date provided" at bounding box center [524, 465] width 11 height 11
checkbox input "true"
click at [545, 536] on input "Issuing Authority" at bounding box center [670, 540] width 303 height 33
type input "Social Security Administration"
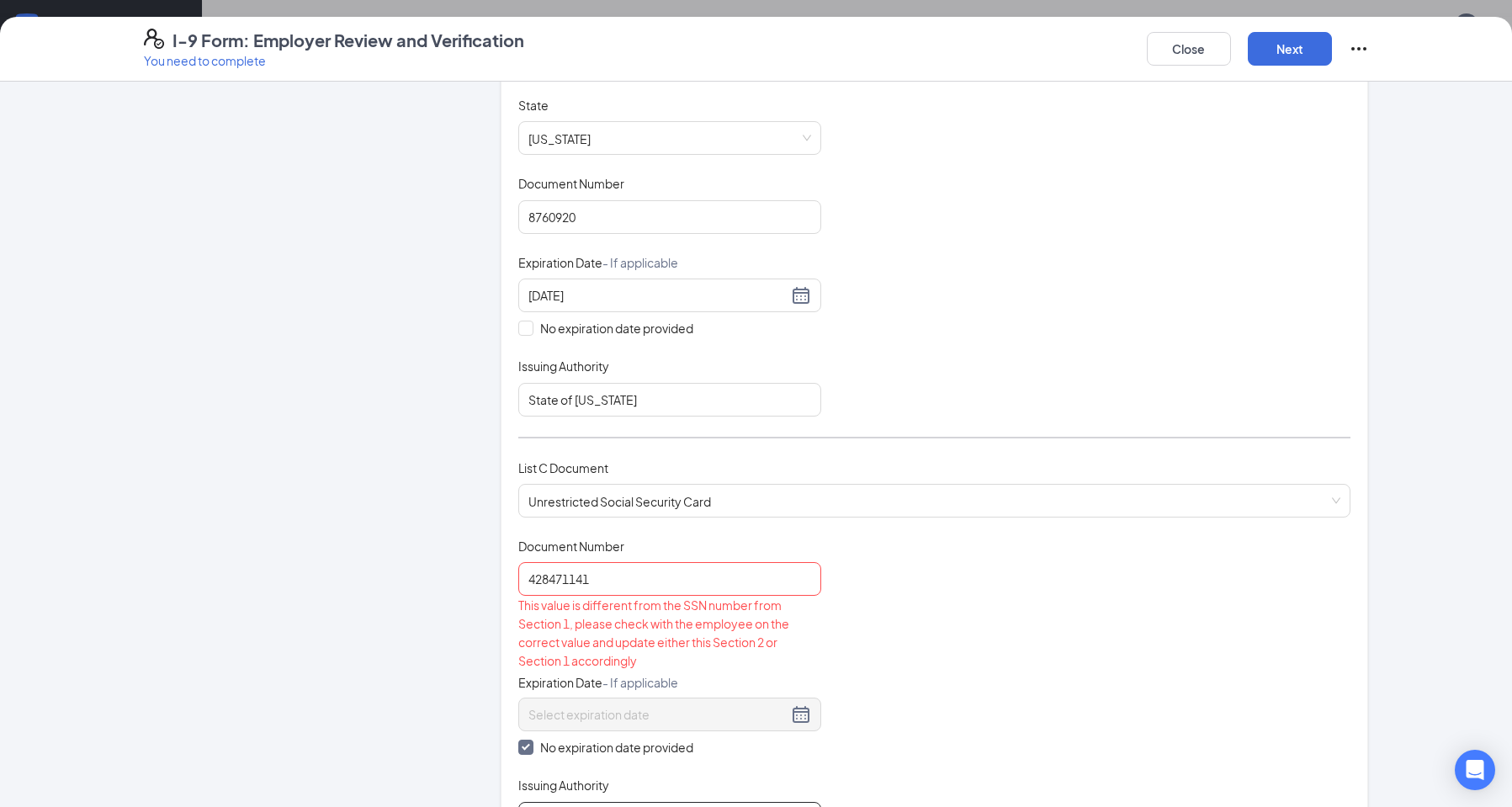
scroll to position [336, 0]
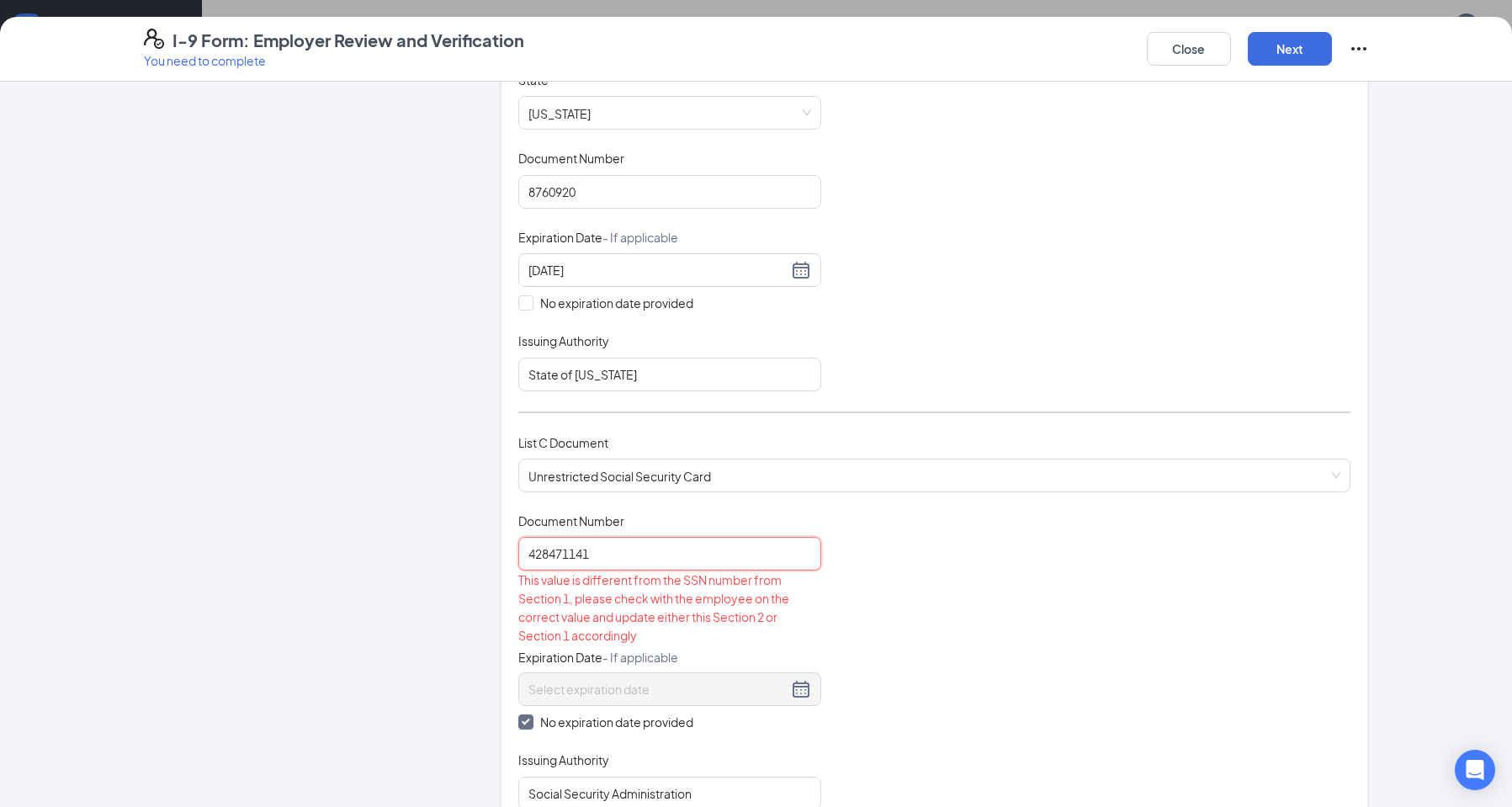
click at [669, 545] on input "428471141" at bounding box center [670, 553] width 303 height 33
type input "4"
click at [542, 558] on input "428471141" at bounding box center [670, 553] width 303 height 33
click at [631, 557] on input "426471141" at bounding box center [670, 553] width 303 height 33
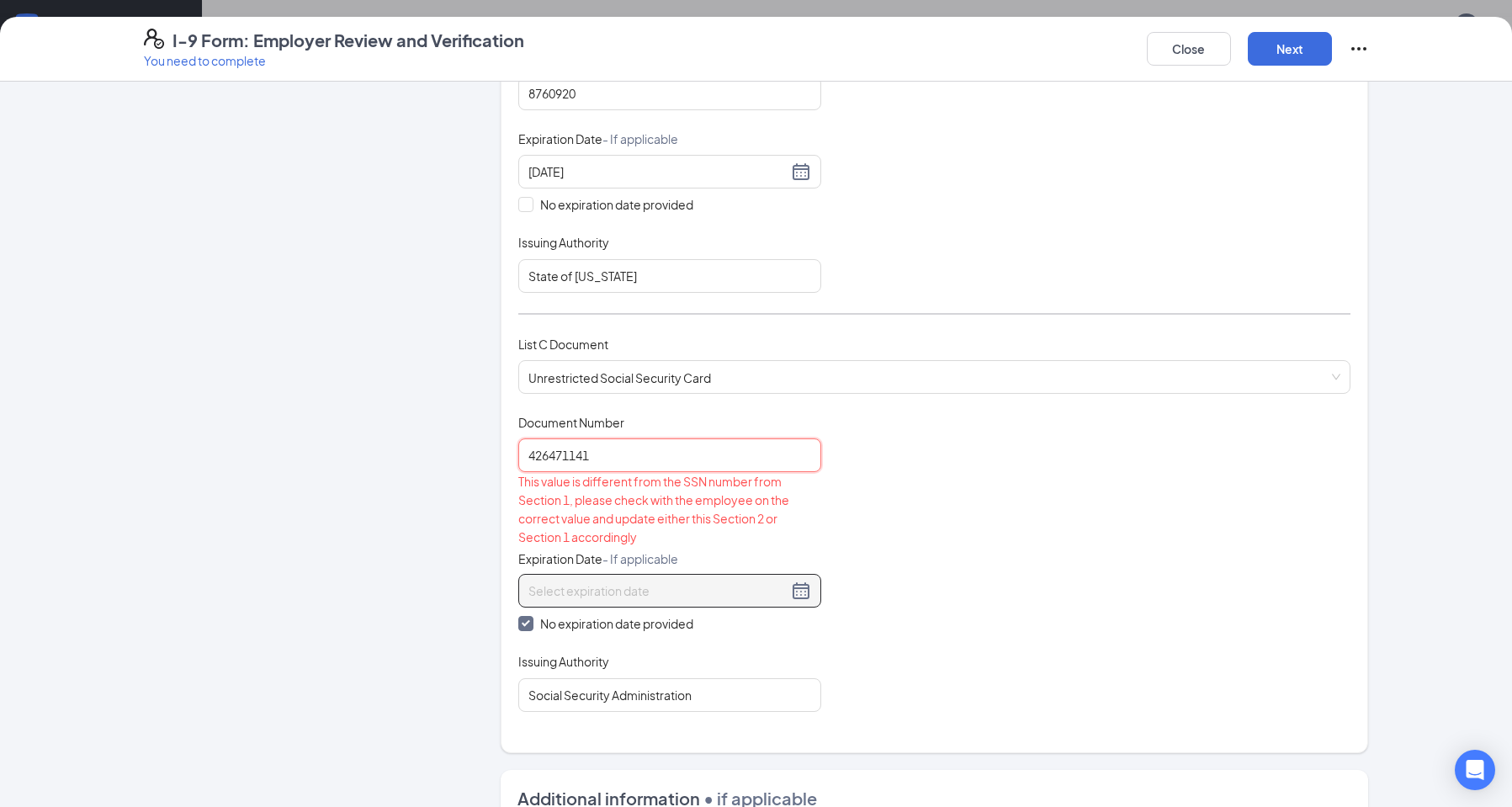
scroll to position [421, 0]
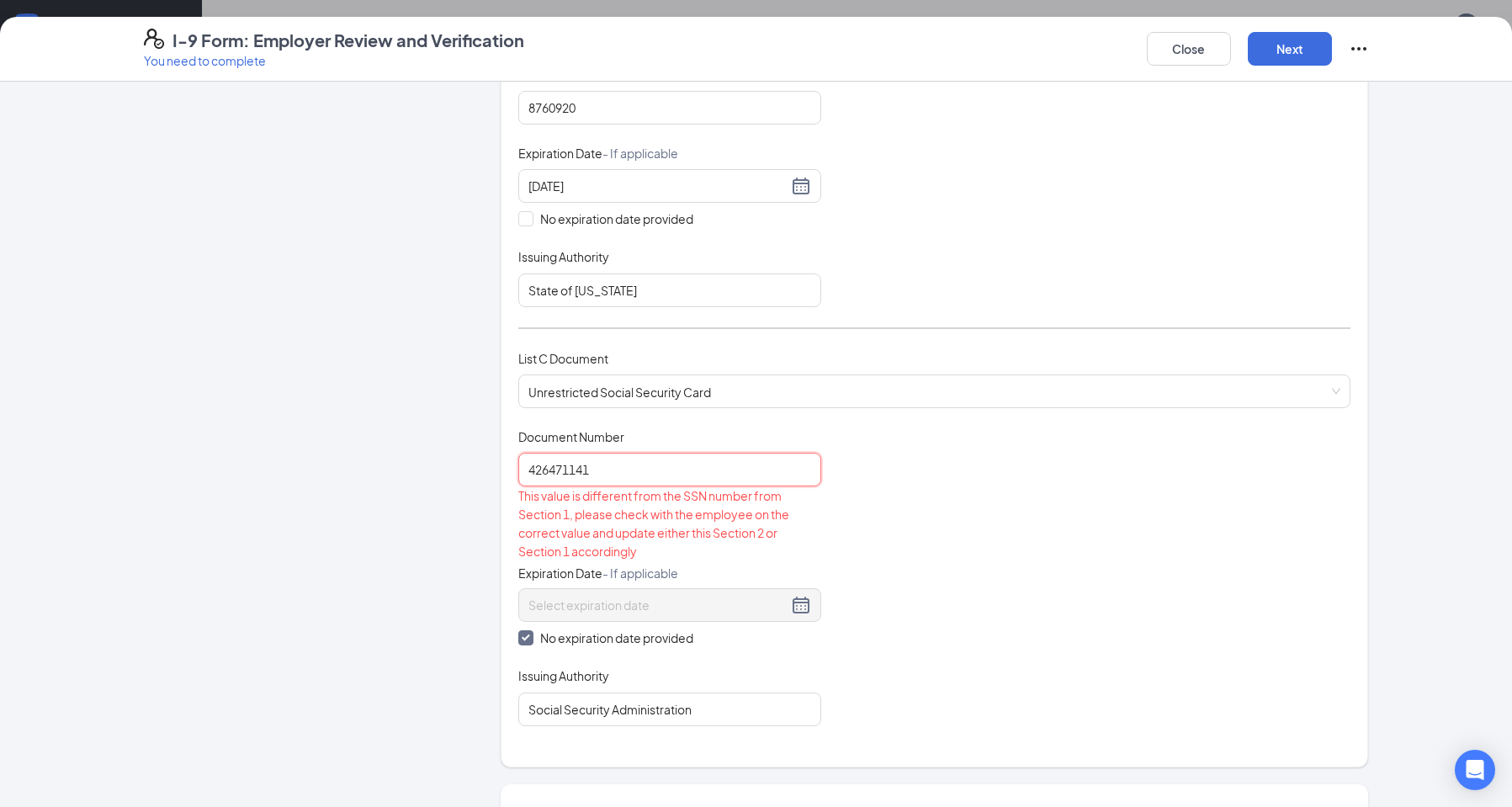
click at [669, 474] on input "426471141" at bounding box center [670, 469] width 303 height 33
type input "4"
click at [1290, 50] on button "Next" at bounding box center [1290, 49] width 84 height 33
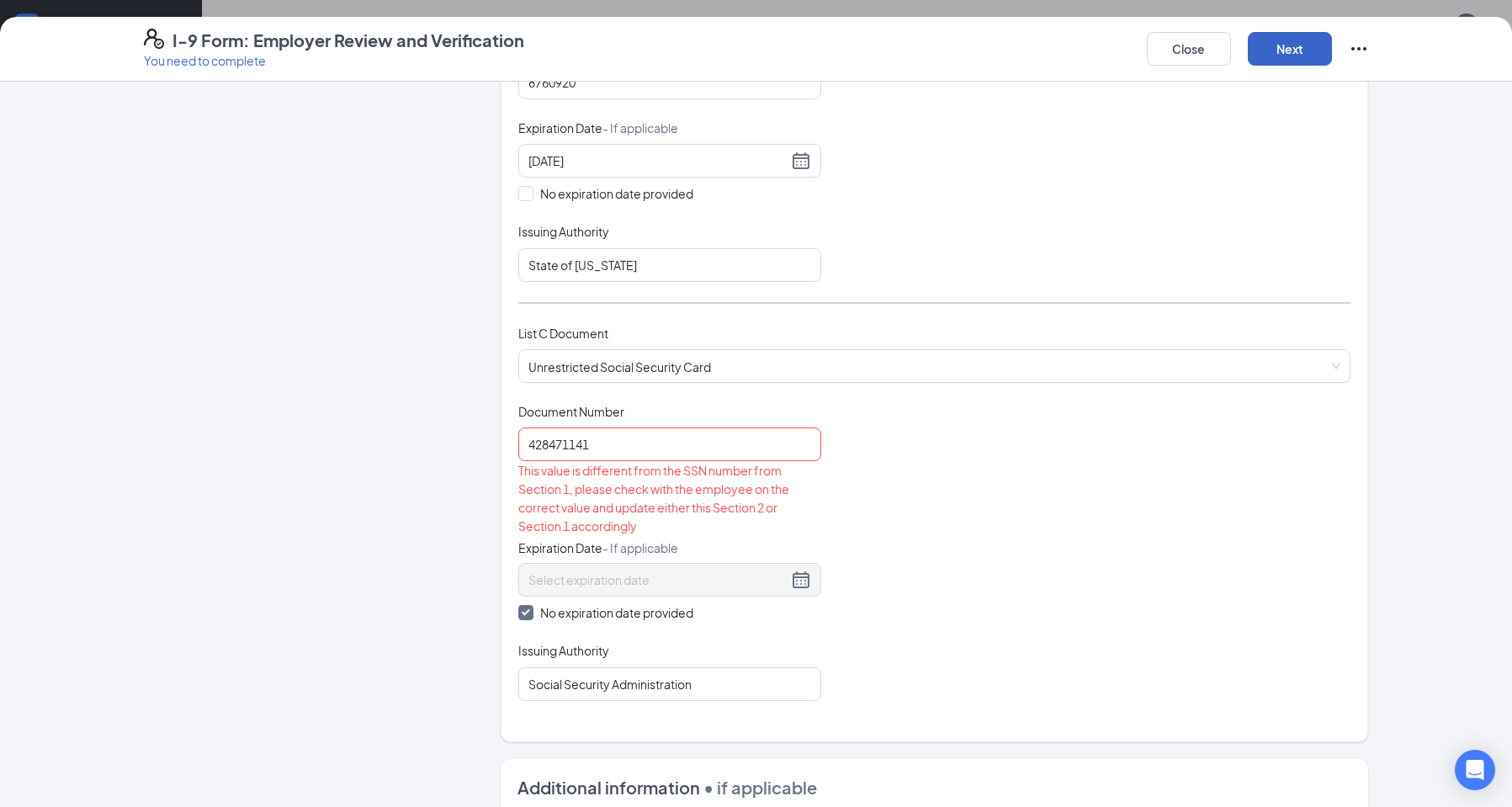
scroll to position [406, 0]
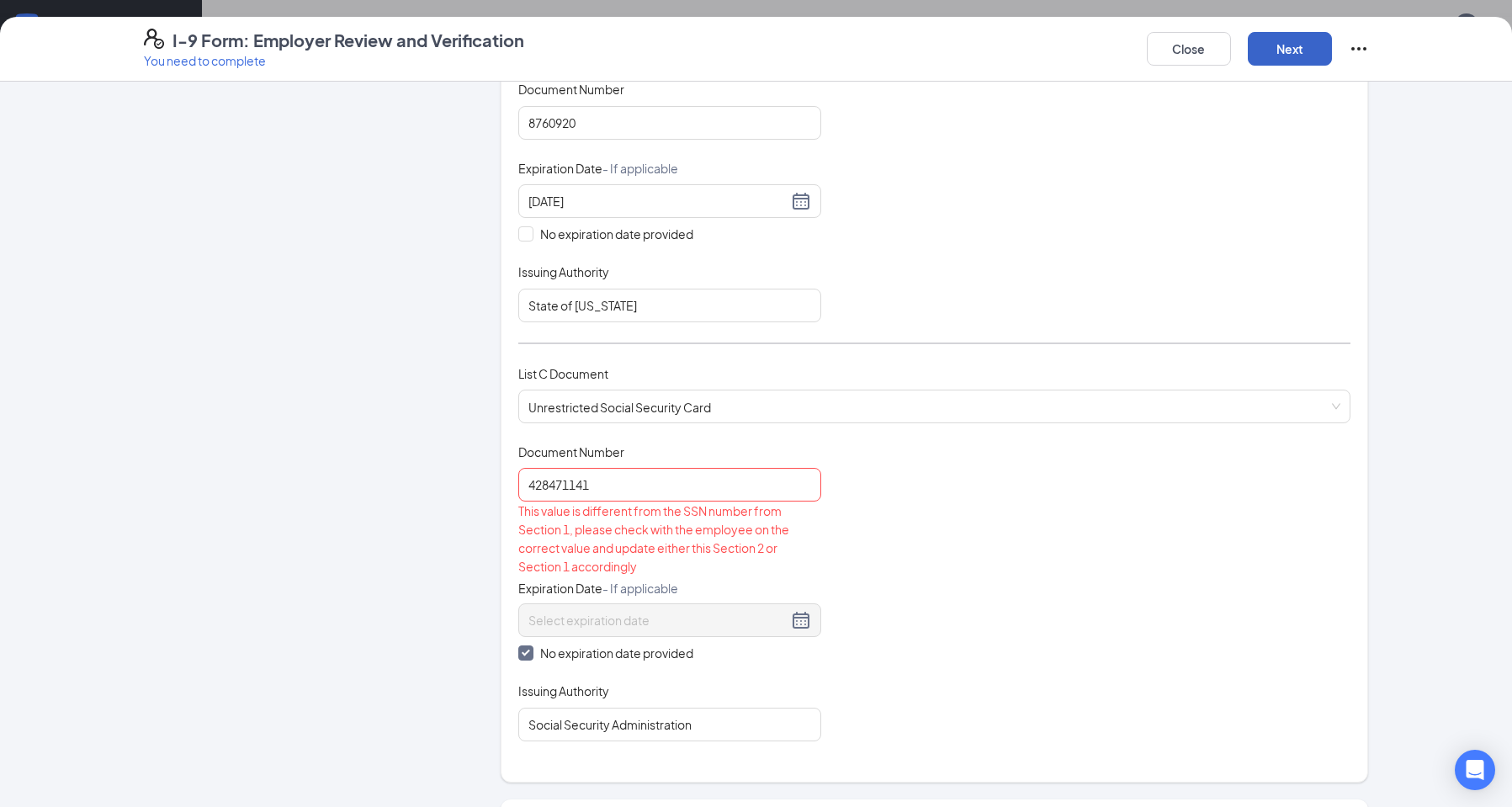
click at [1276, 55] on button "Next" at bounding box center [1290, 49] width 84 height 33
click at [716, 409] on span "Unrestricted Social Security Card" at bounding box center [935, 407] width 812 height 32
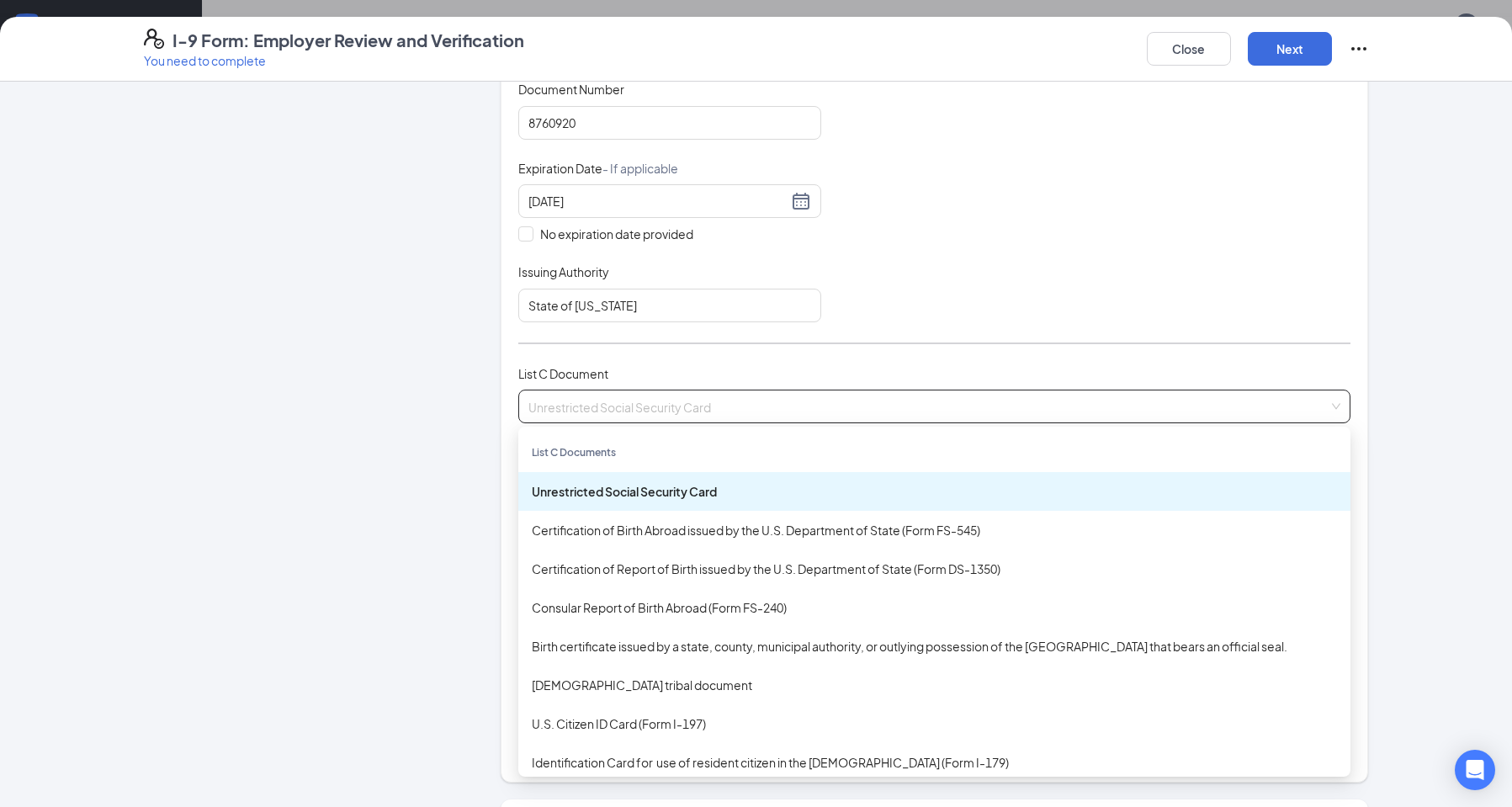
click at [716, 409] on span "Unrestricted Social Security Card" at bounding box center [935, 407] width 812 height 32
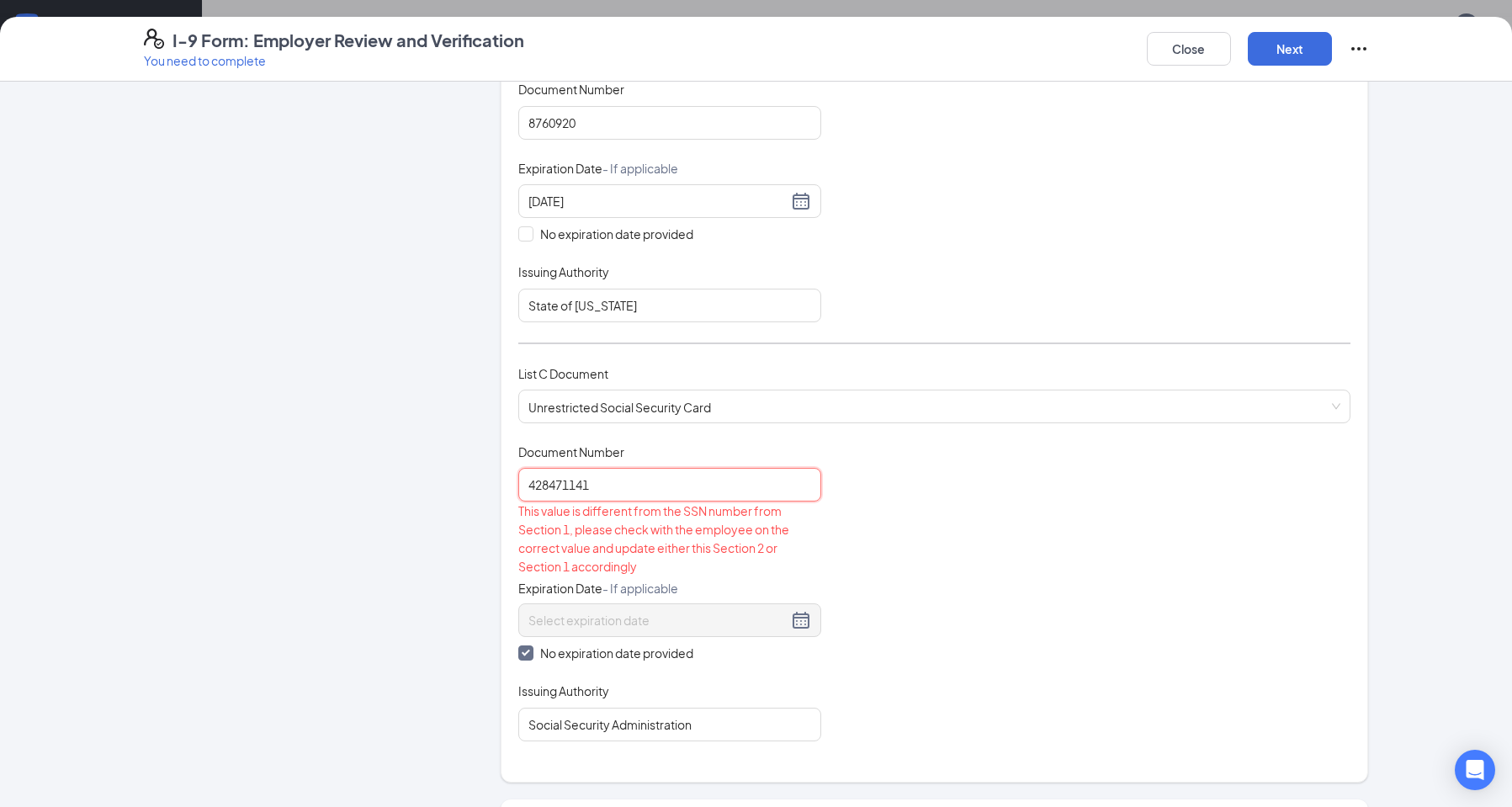
click at [656, 501] on input "428471141" at bounding box center [670, 484] width 303 height 33
type input "4"
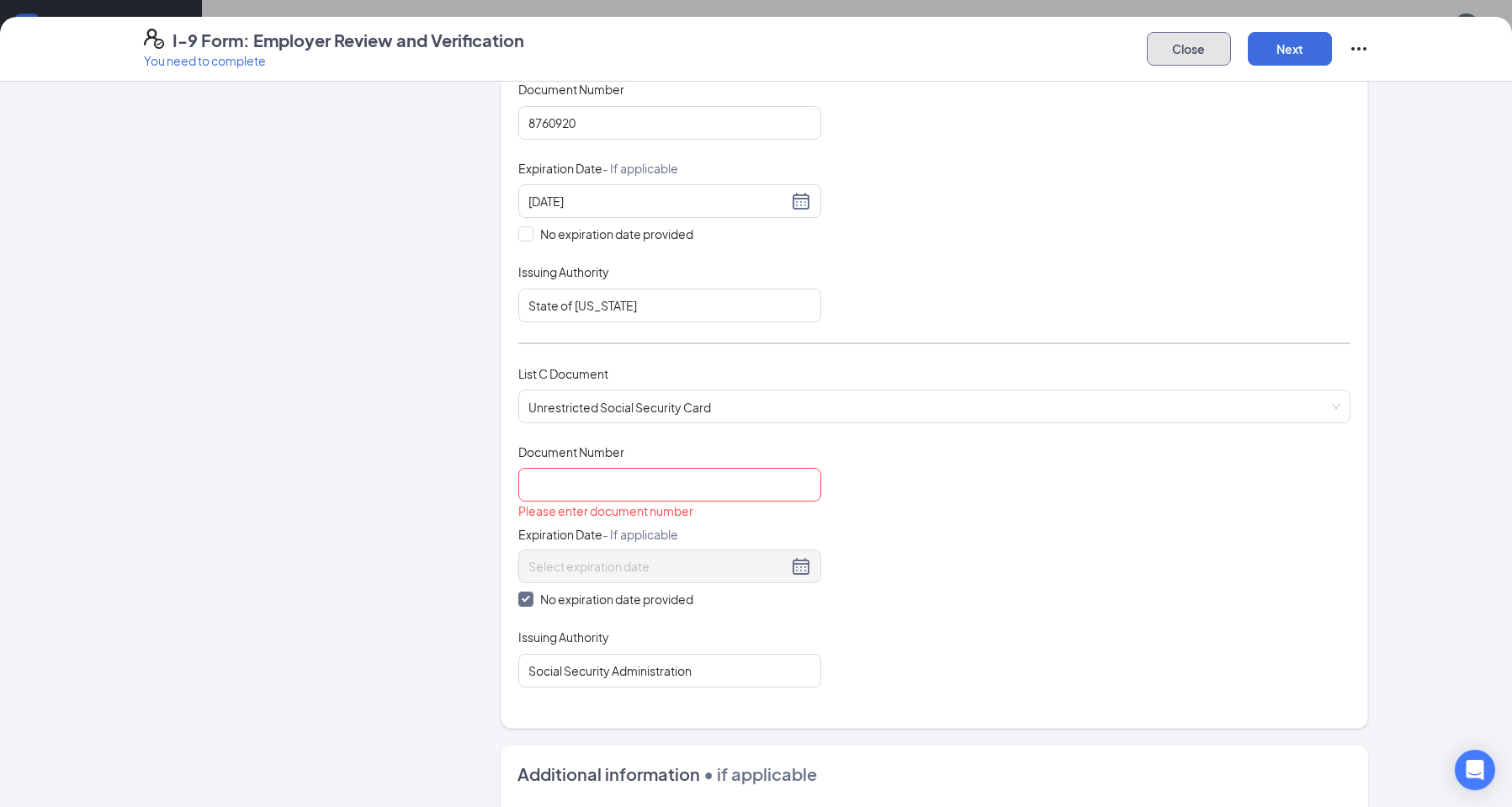
click at [1175, 54] on button "Close" at bounding box center [1189, 49] width 84 height 33
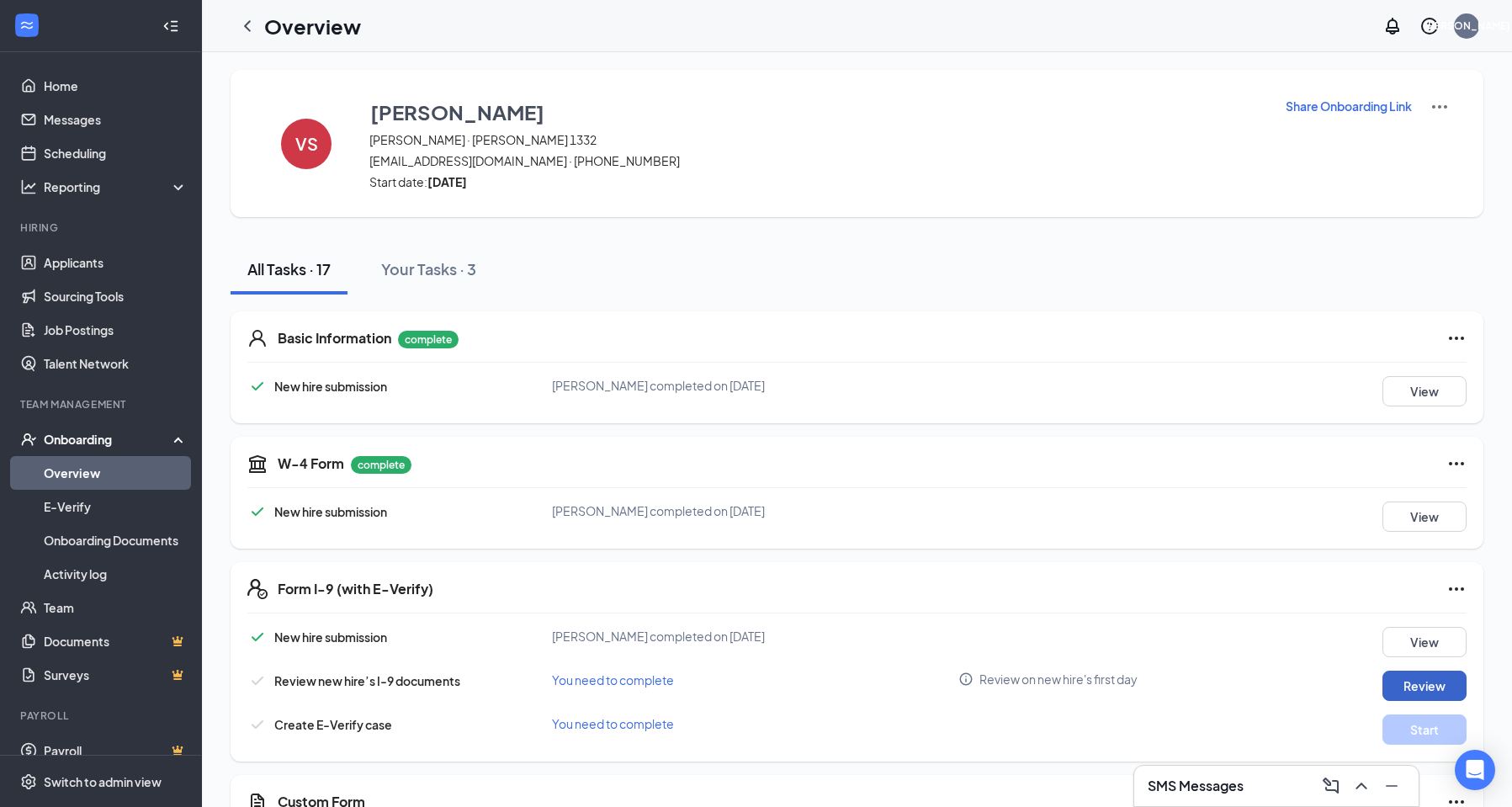
scroll to position [0, 0]
click at [310, 342] on h5 "Basic Information" at bounding box center [333, 340] width 113 height 18
click at [439, 341] on p "complete" at bounding box center [429, 342] width 61 height 18
click at [1428, 394] on button "View" at bounding box center [1424, 393] width 84 height 30
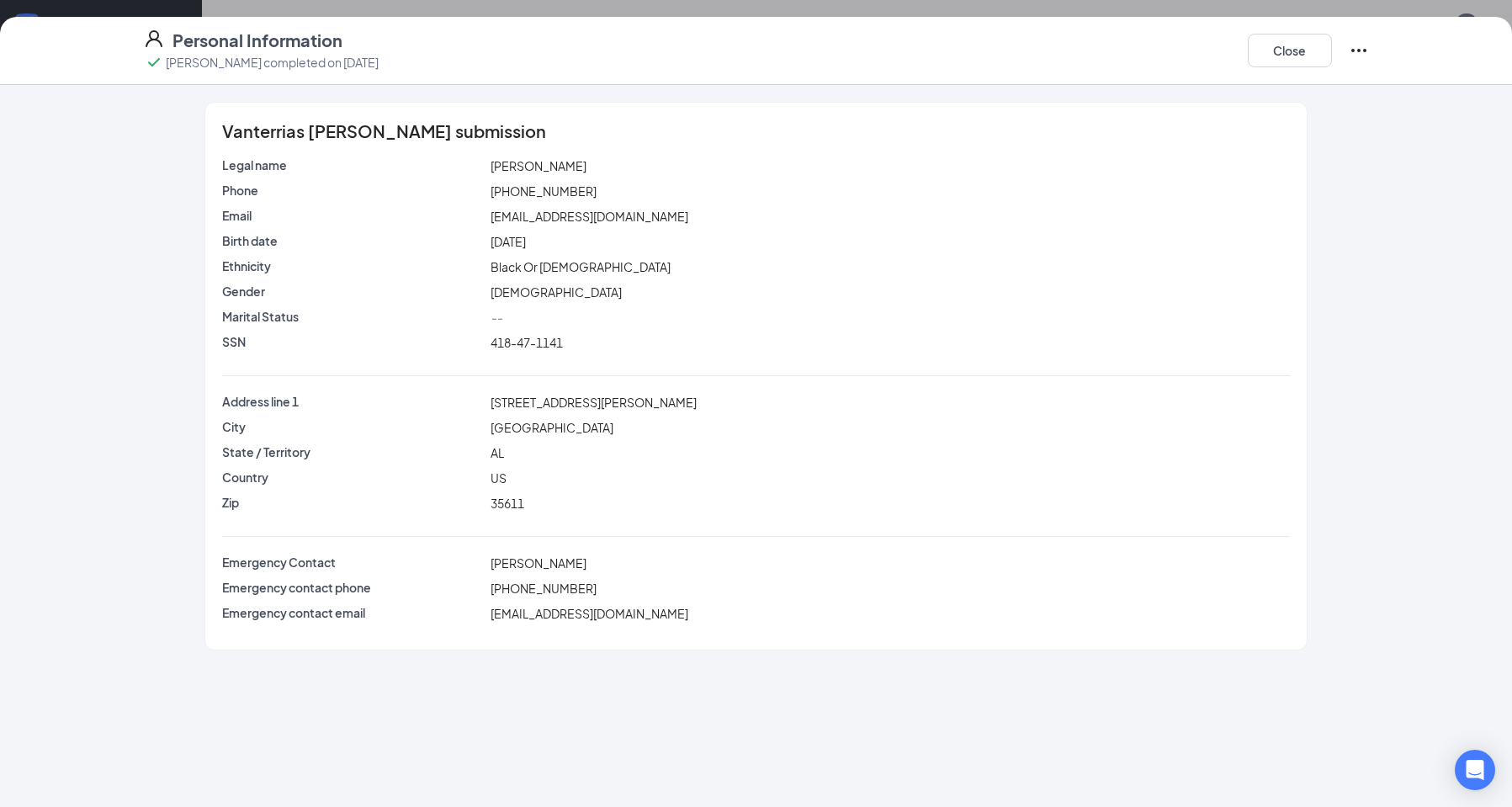
click at [553, 338] on span "418-47-1141" at bounding box center [527, 343] width 72 height 15
click at [535, 350] on span "418-47-1141" at bounding box center [527, 343] width 72 height 15
click at [1355, 45] on icon "Ellipses" at bounding box center [1359, 50] width 20 height 20
click at [1357, 47] on icon "Ellipses" at bounding box center [1359, 50] width 20 height 20
click at [1296, 40] on button "Close" at bounding box center [1290, 50] width 84 height 33
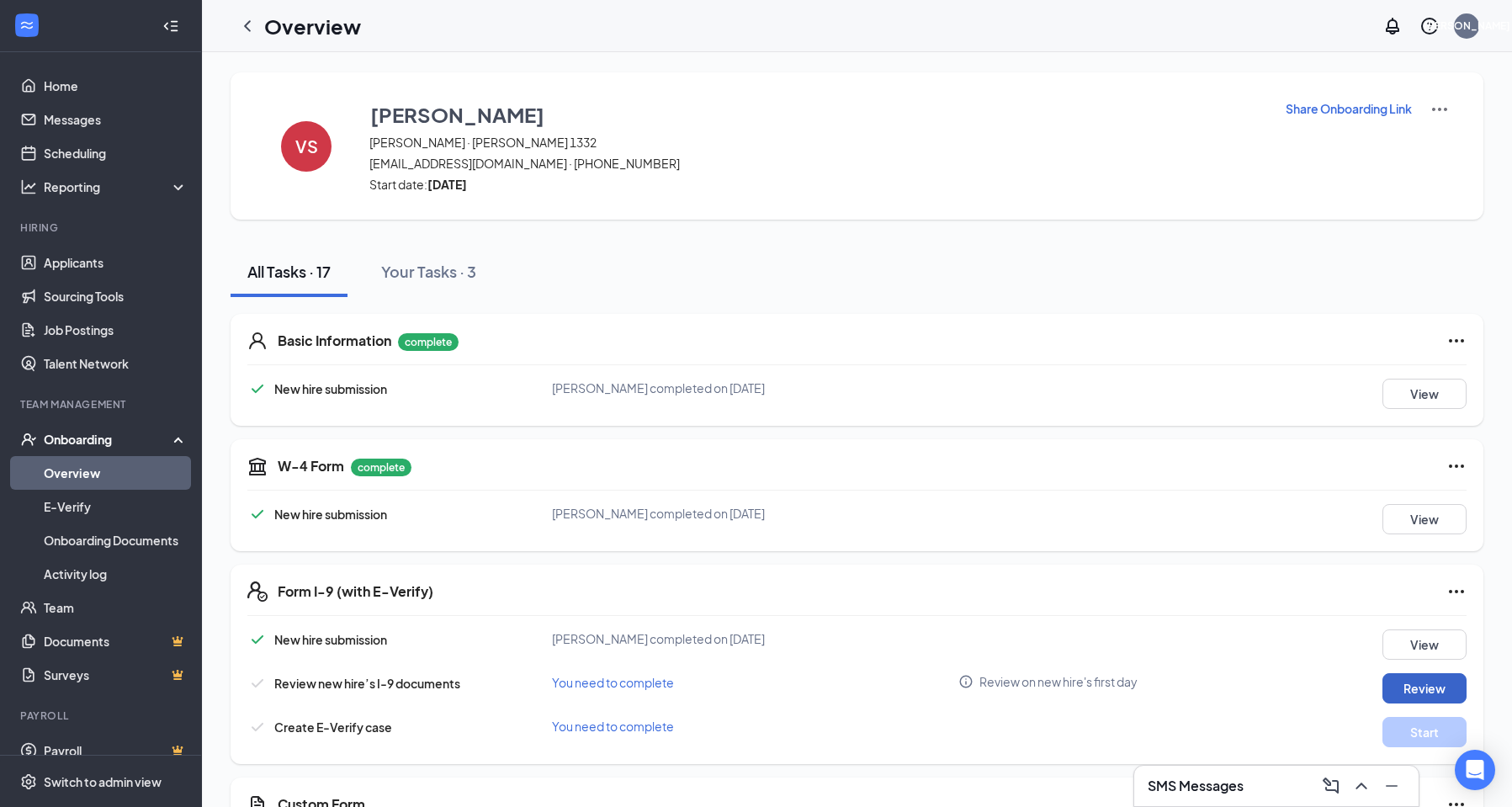
click at [1411, 682] on button "Review" at bounding box center [1424, 689] width 84 height 30
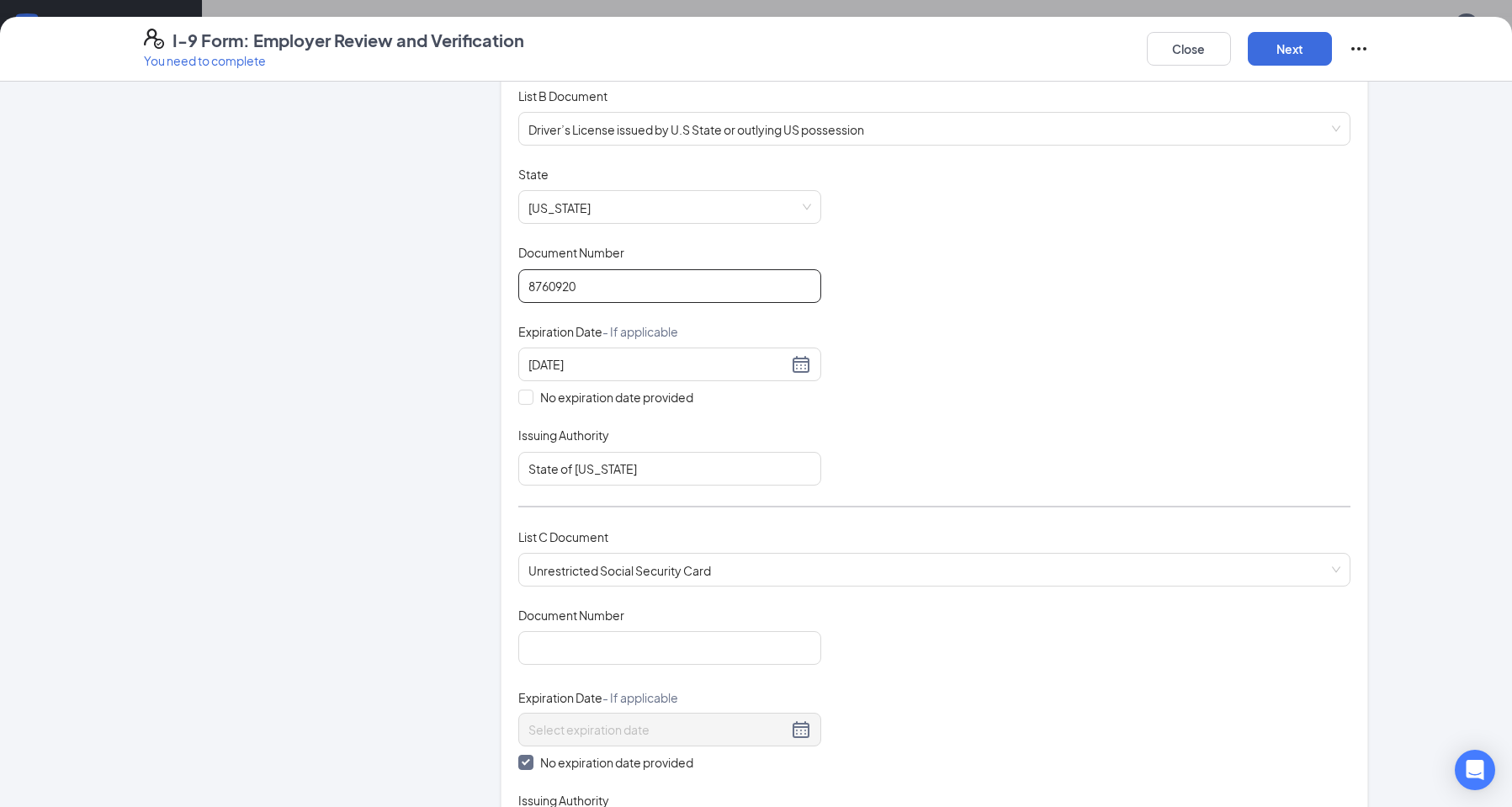
scroll to position [252, 0]
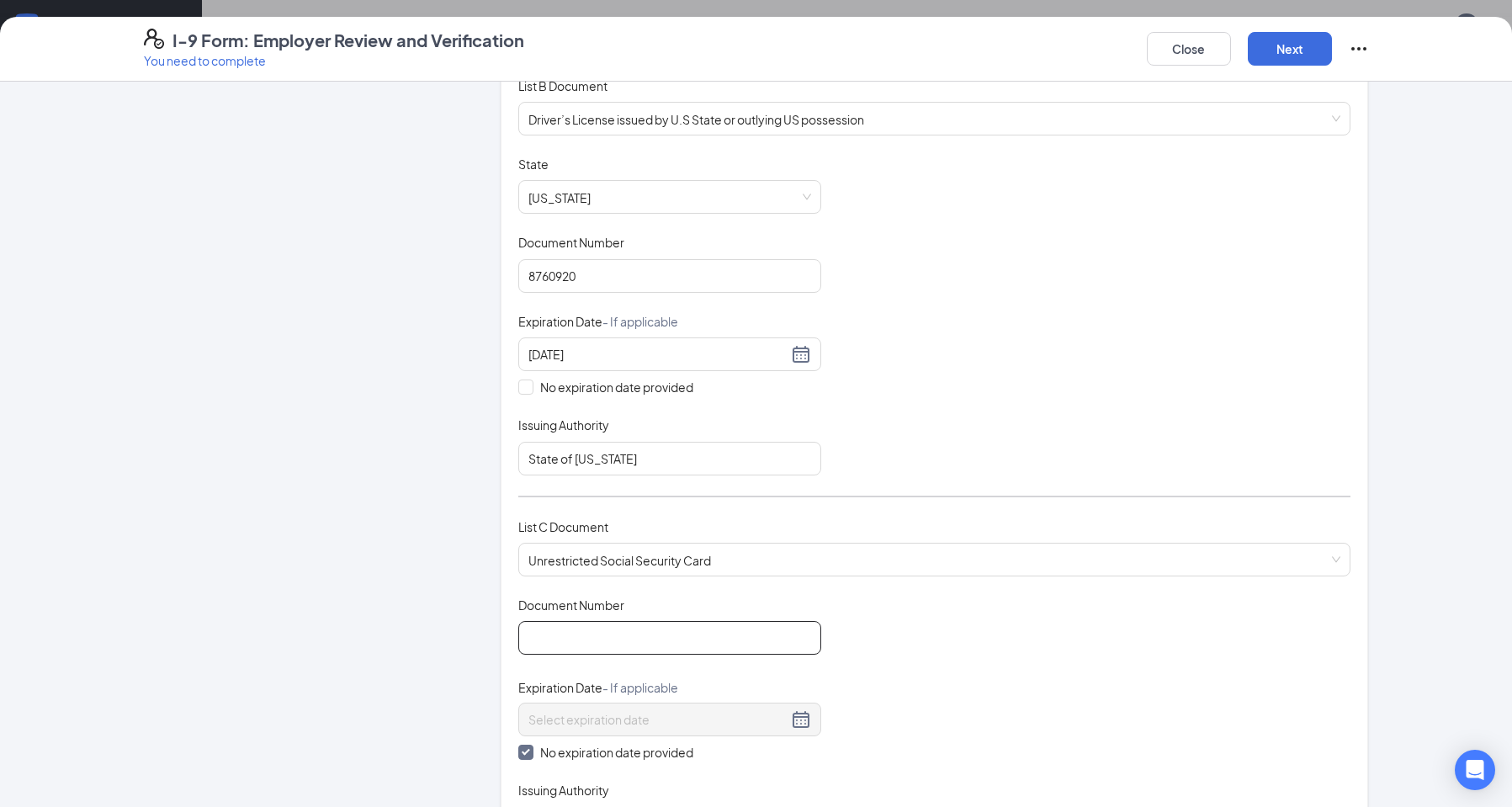
click at [611, 653] on input "Document Number" at bounding box center [670, 637] width 303 height 33
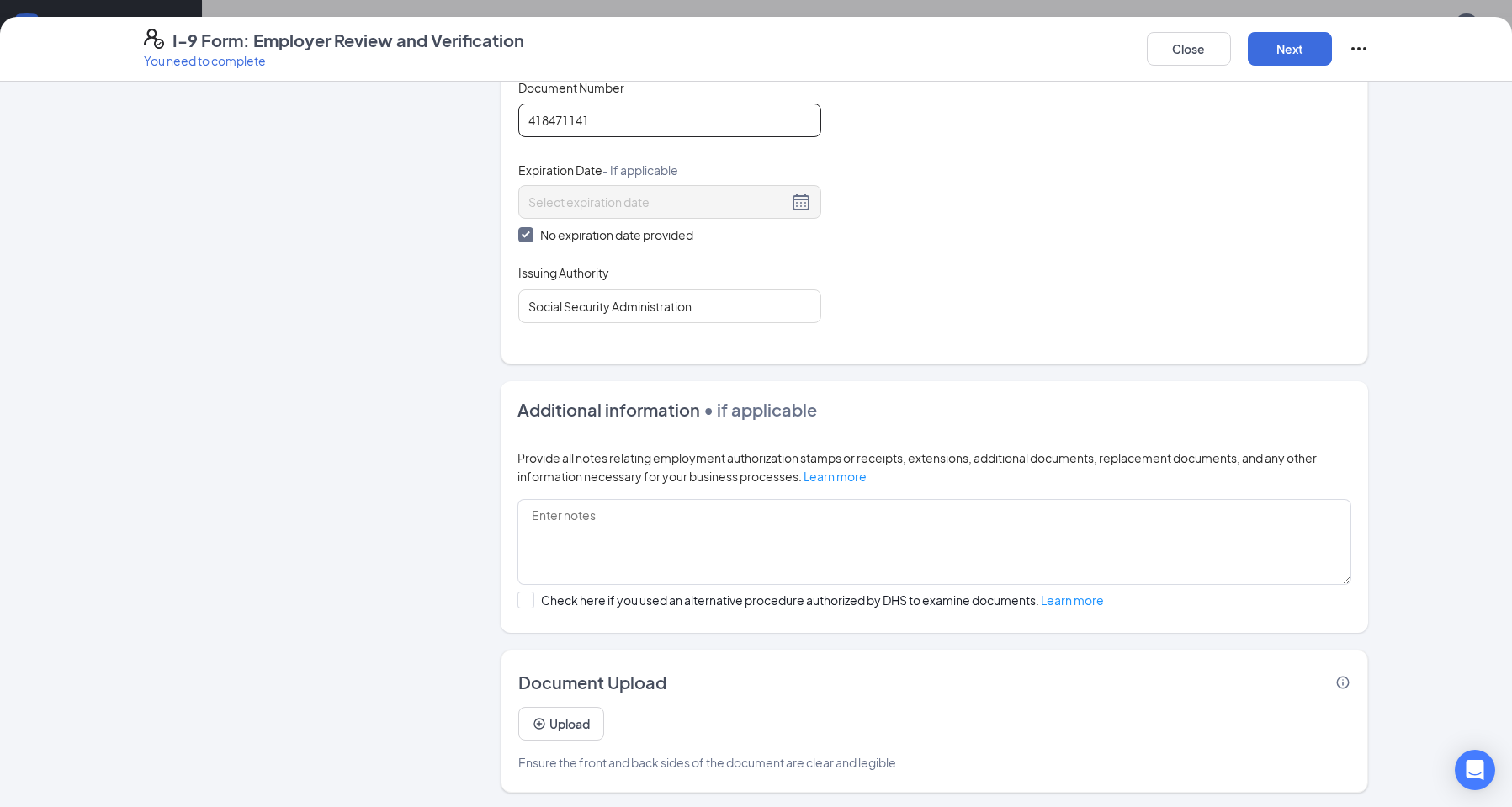
scroll to position [773, 0]
type input "418471141"
click at [1293, 45] on button "Next" at bounding box center [1290, 49] width 84 height 33
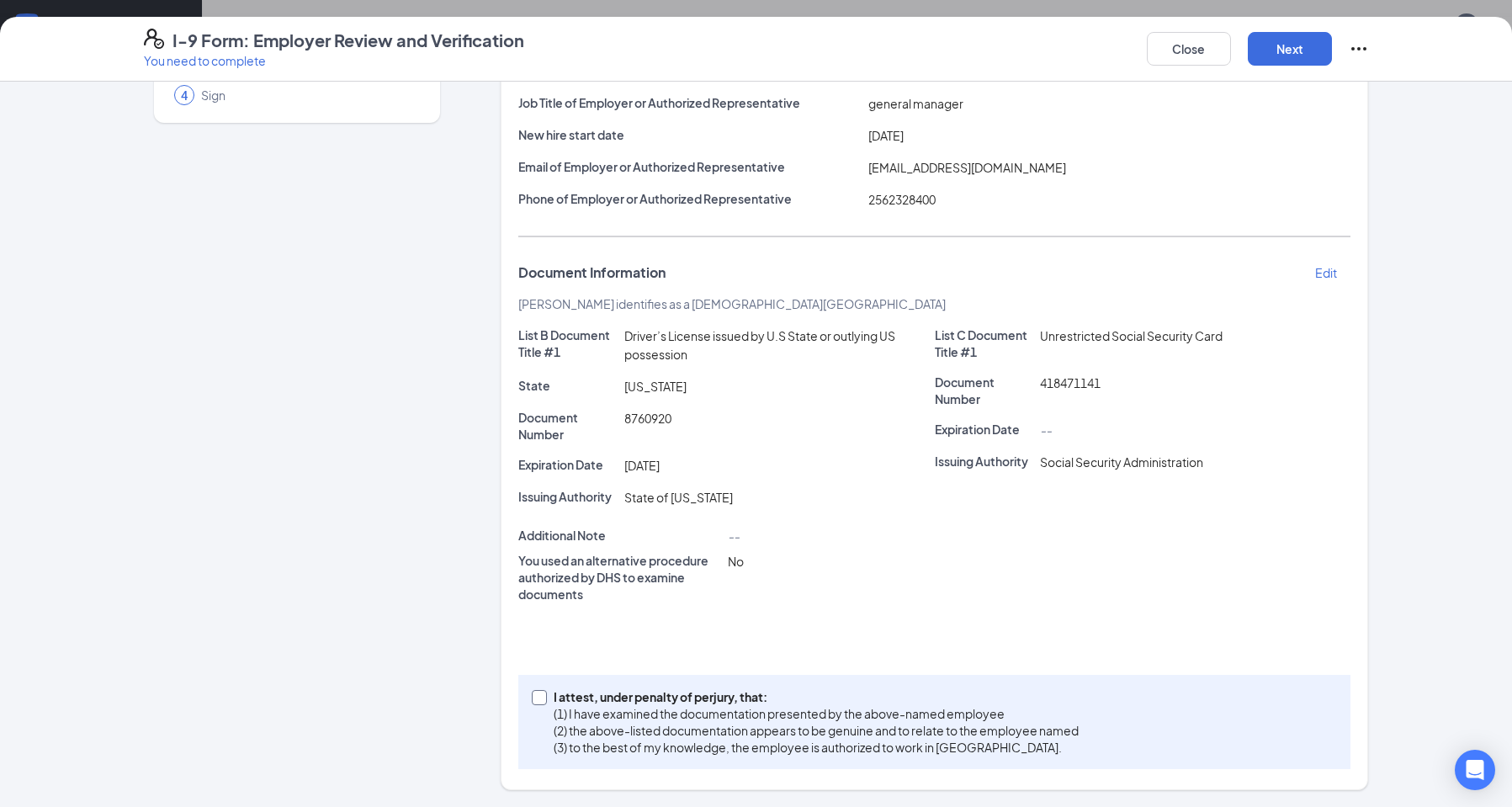
click at [534, 695] on input "I attest, under penalty of [PERSON_NAME], that: (1) I have examined the documen…" at bounding box center [537, 696] width 11 height 11
checkbox input "true"
click at [1286, 50] on button "Next" at bounding box center [1290, 49] width 84 height 33
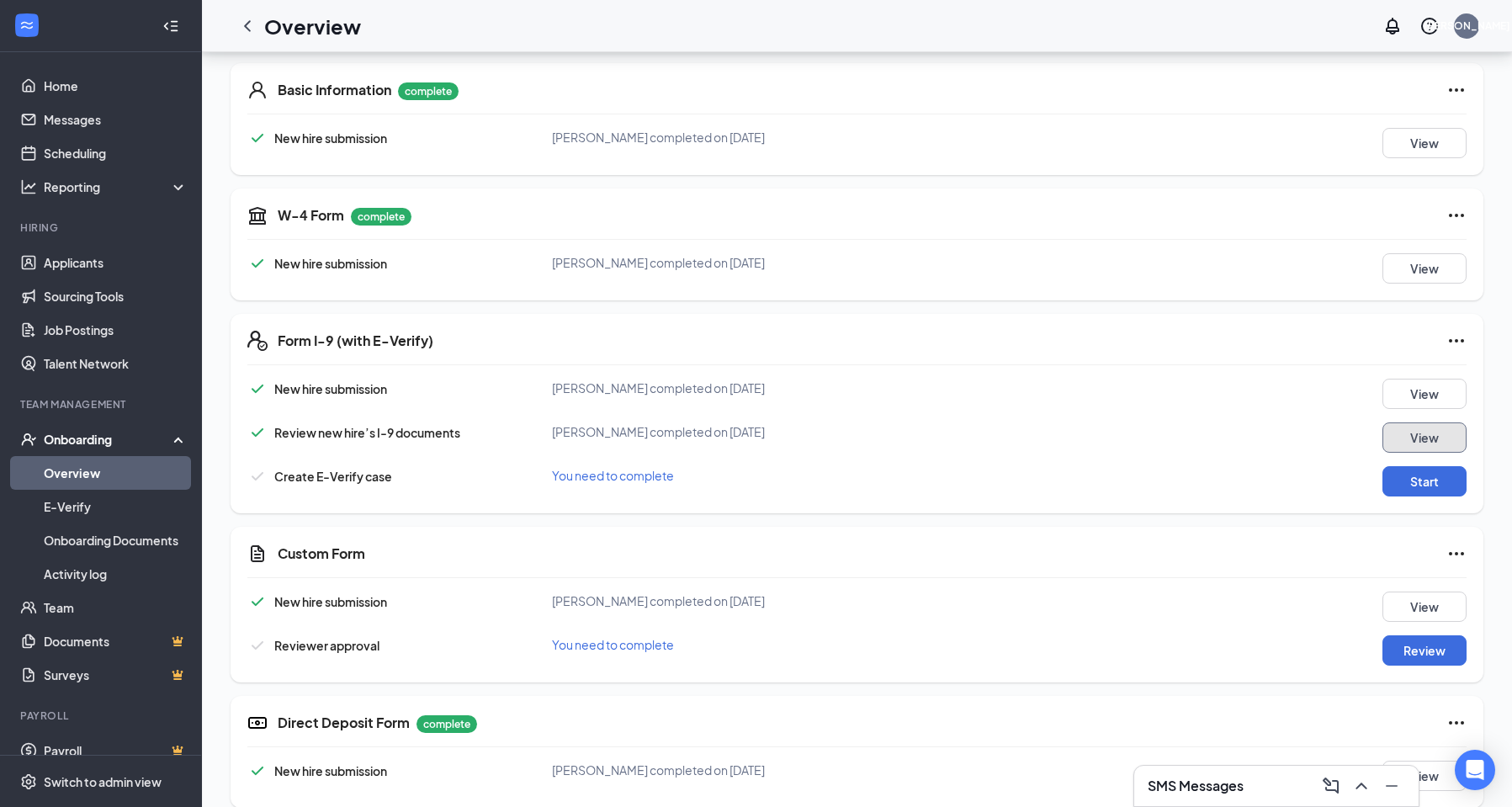
scroll to position [252, 0]
click at [1401, 474] on button "Start" at bounding box center [1424, 480] width 84 height 30
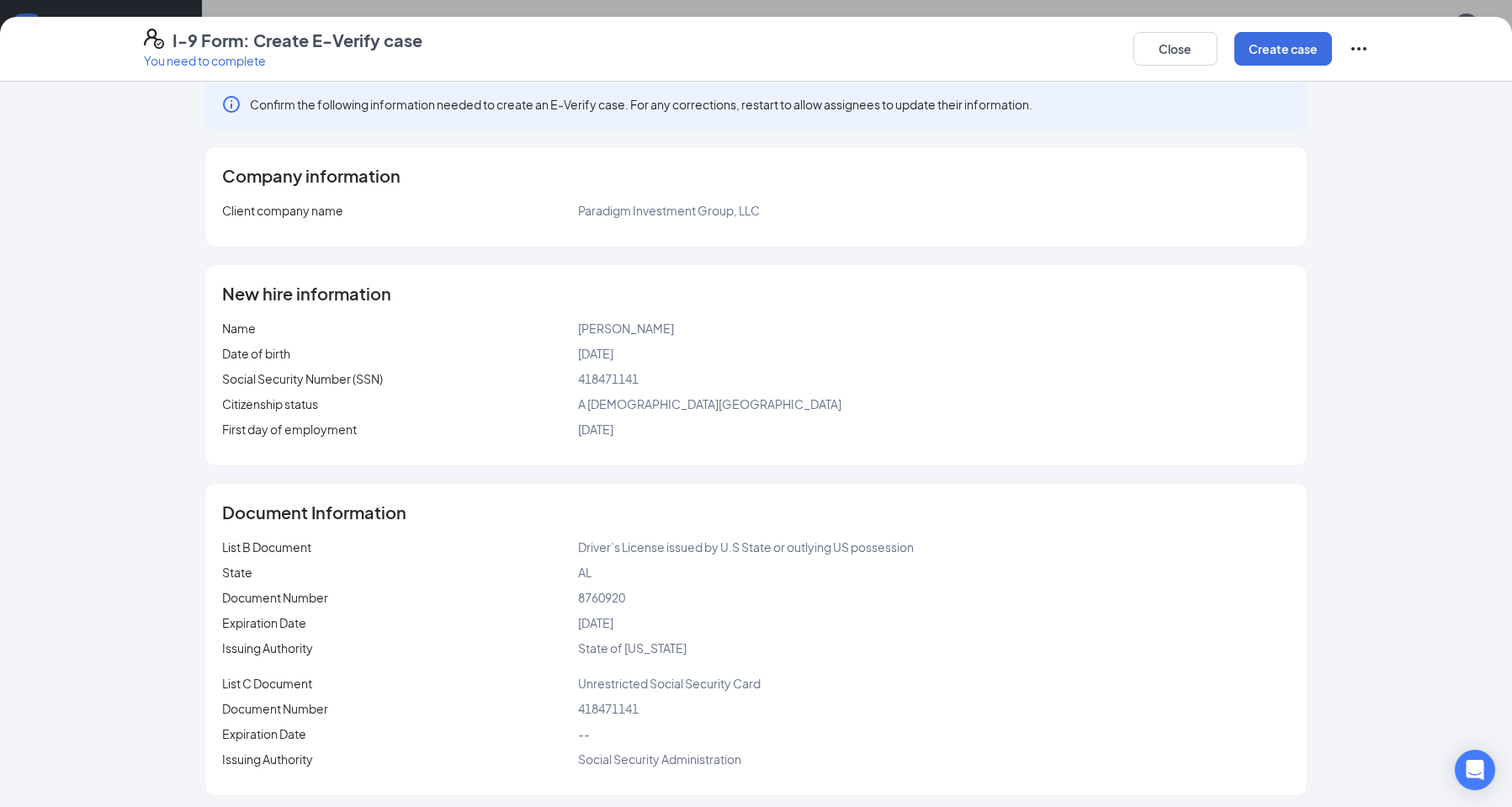
scroll to position [25, 0]
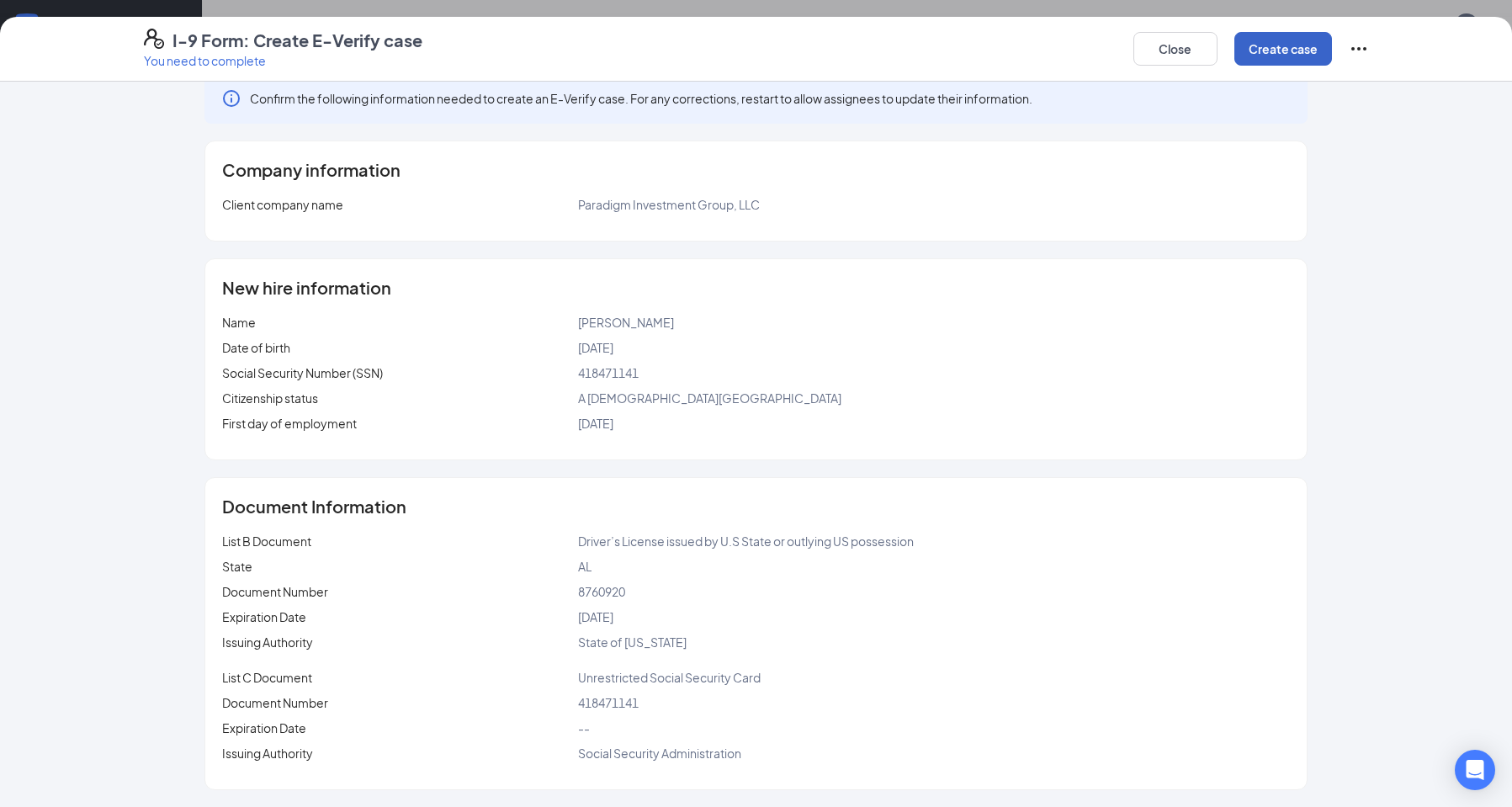
click at [1260, 60] on button "Create case" at bounding box center [1283, 49] width 97 height 33
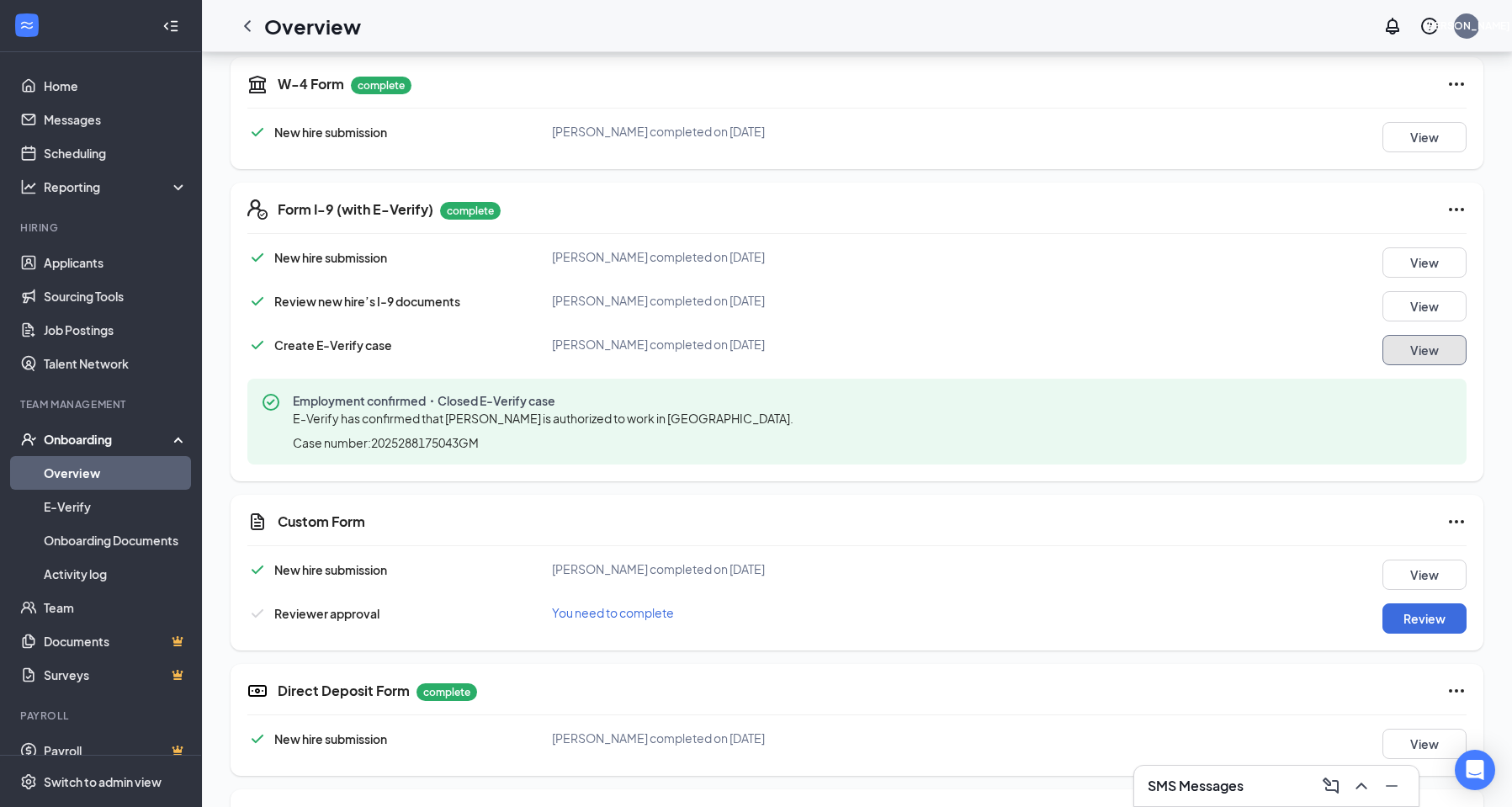
scroll to position [421, 0]
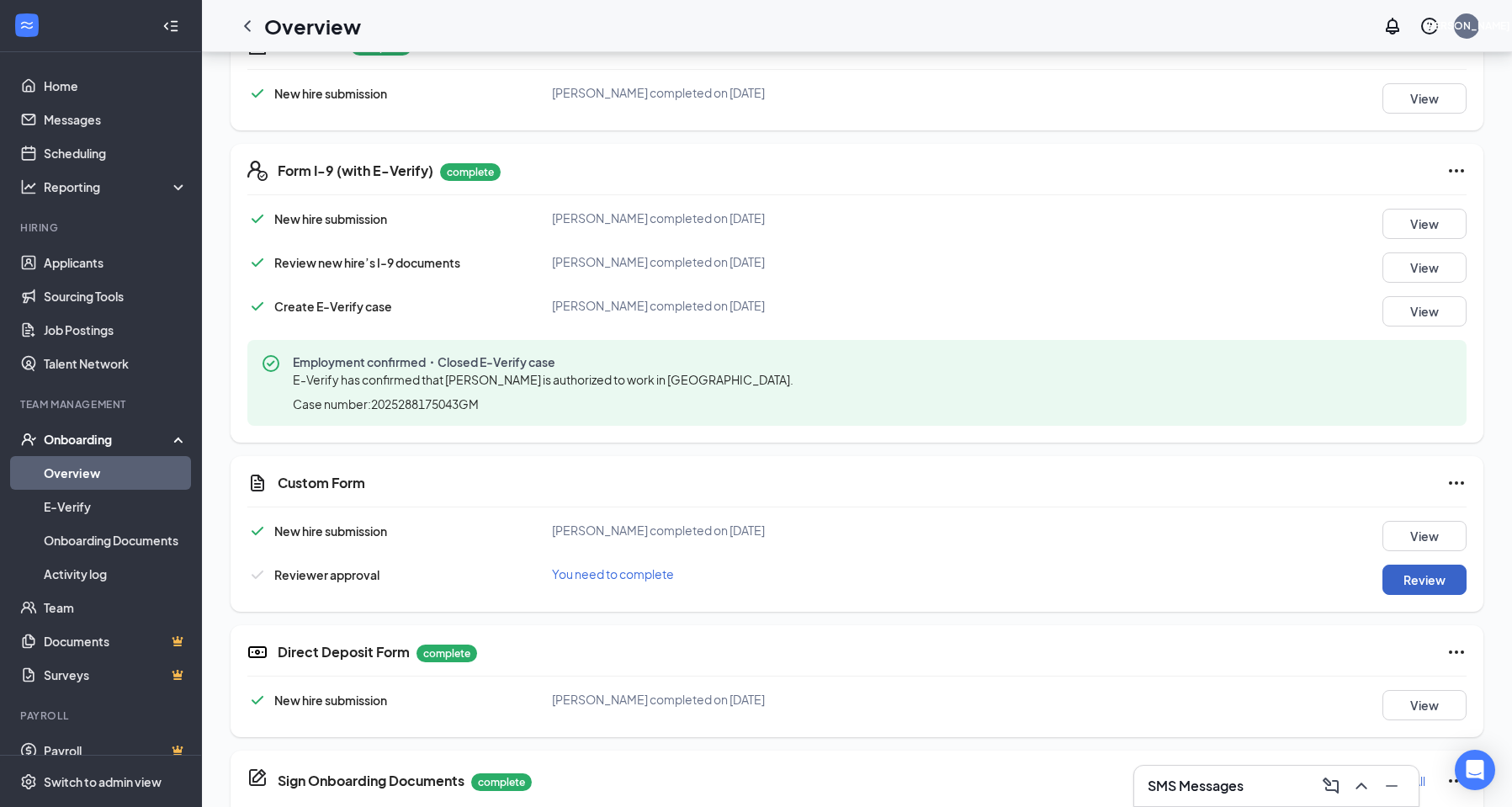
click at [1435, 575] on button "Review" at bounding box center [1424, 580] width 84 height 30
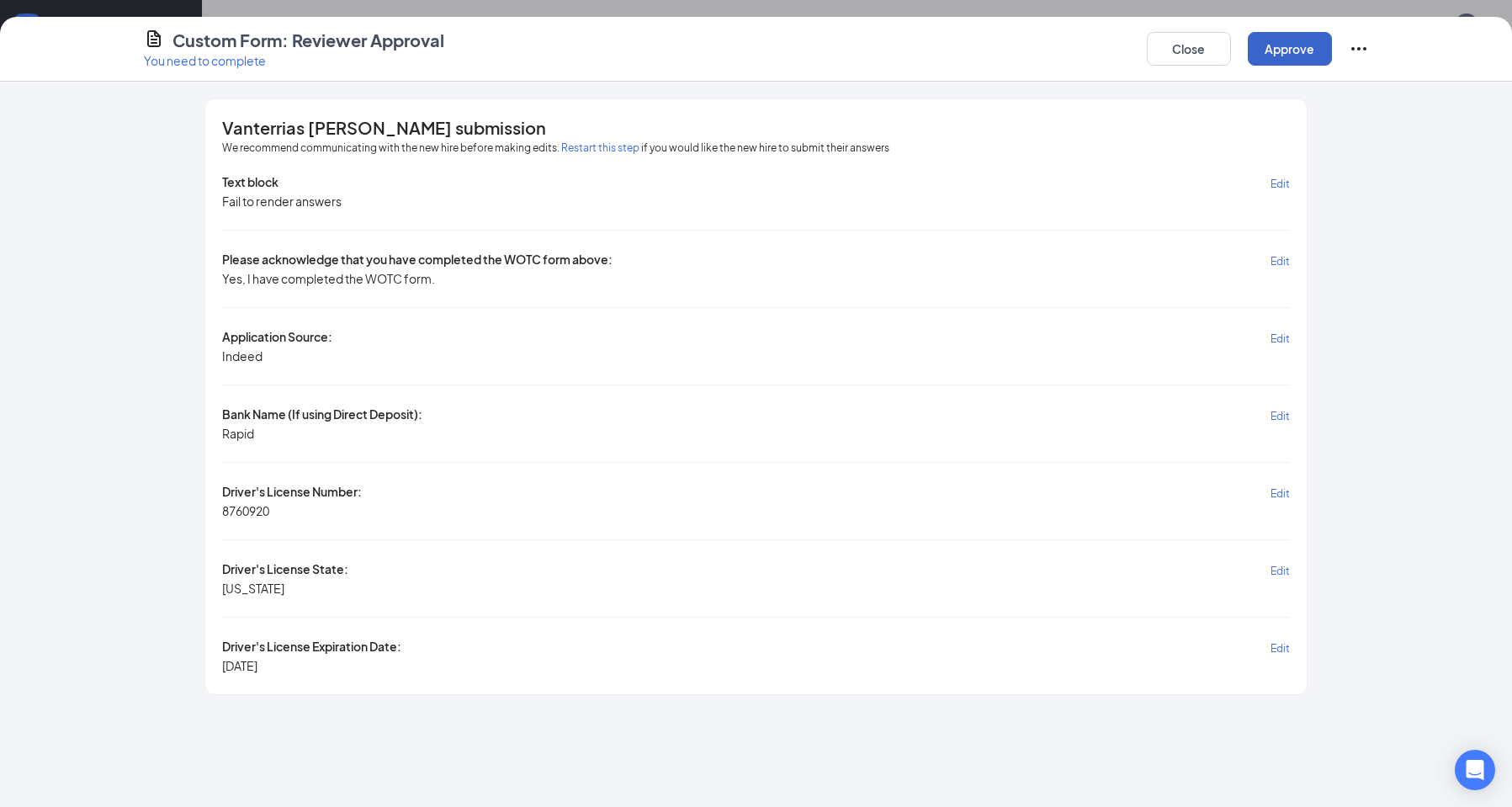
click at [1315, 49] on button "Approve" at bounding box center [1290, 49] width 84 height 33
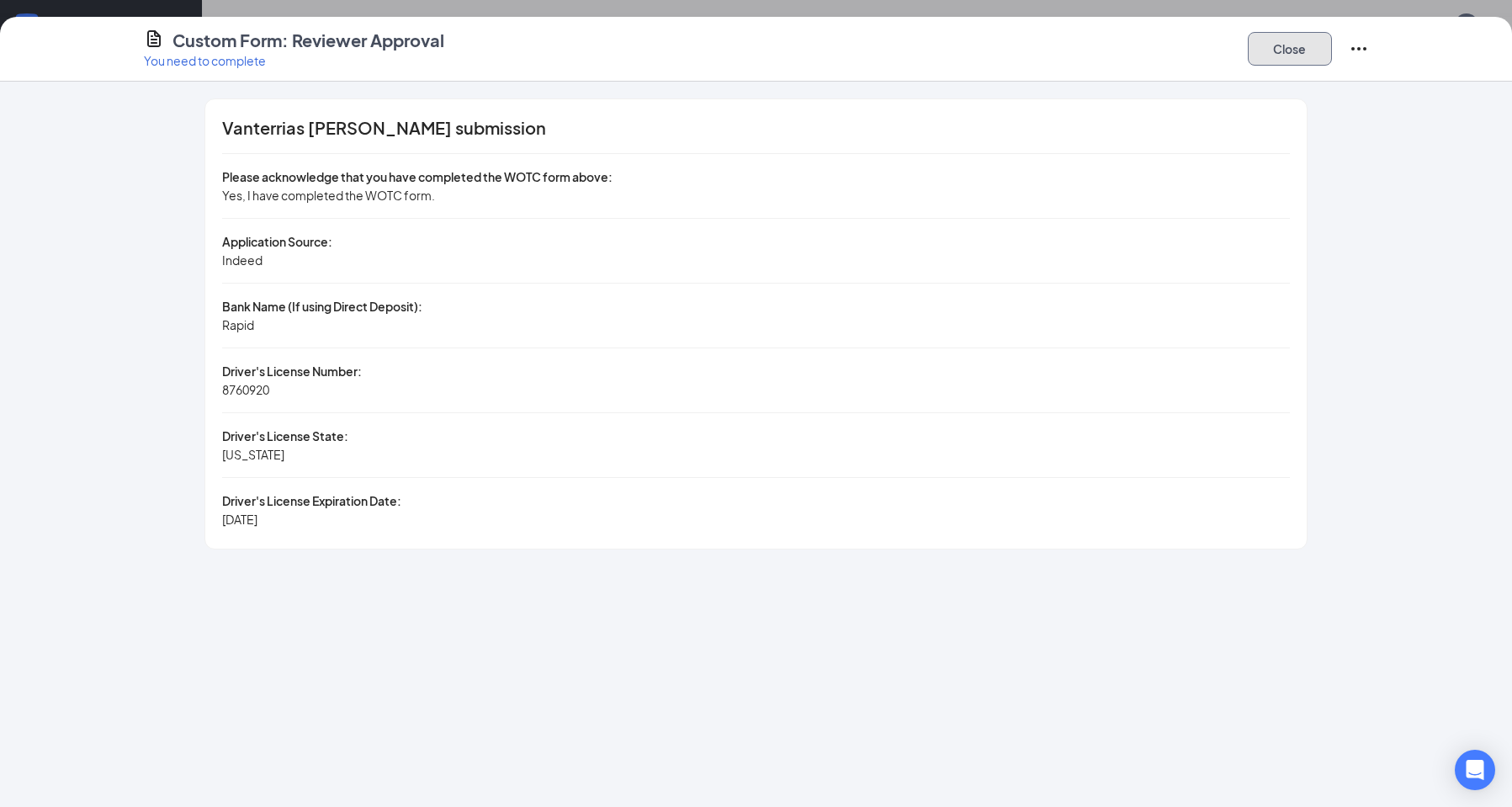
click at [1315, 50] on button "Close" at bounding box center [1290, 49] width 84 height 33
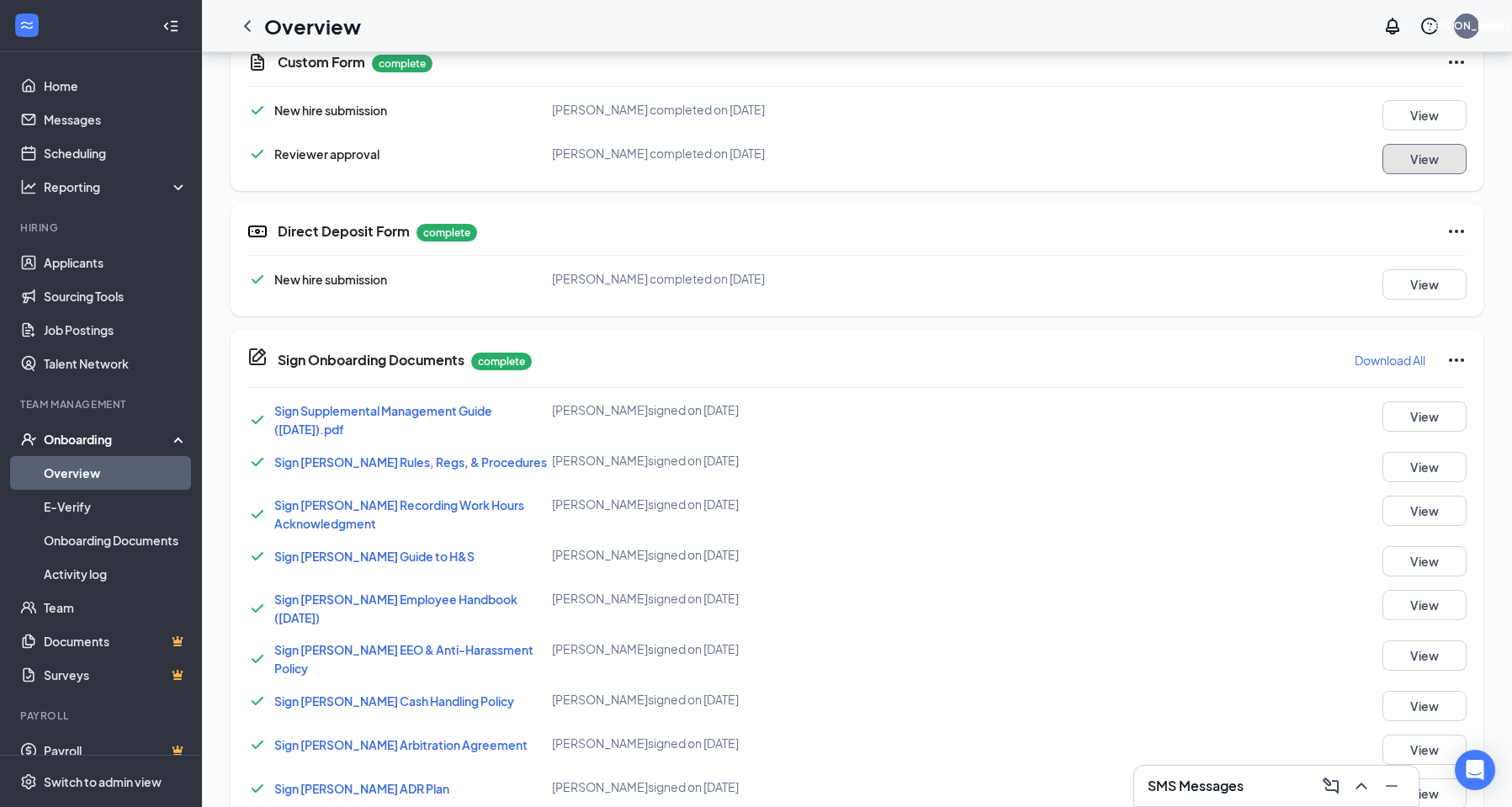
scroll to position [867, 0]
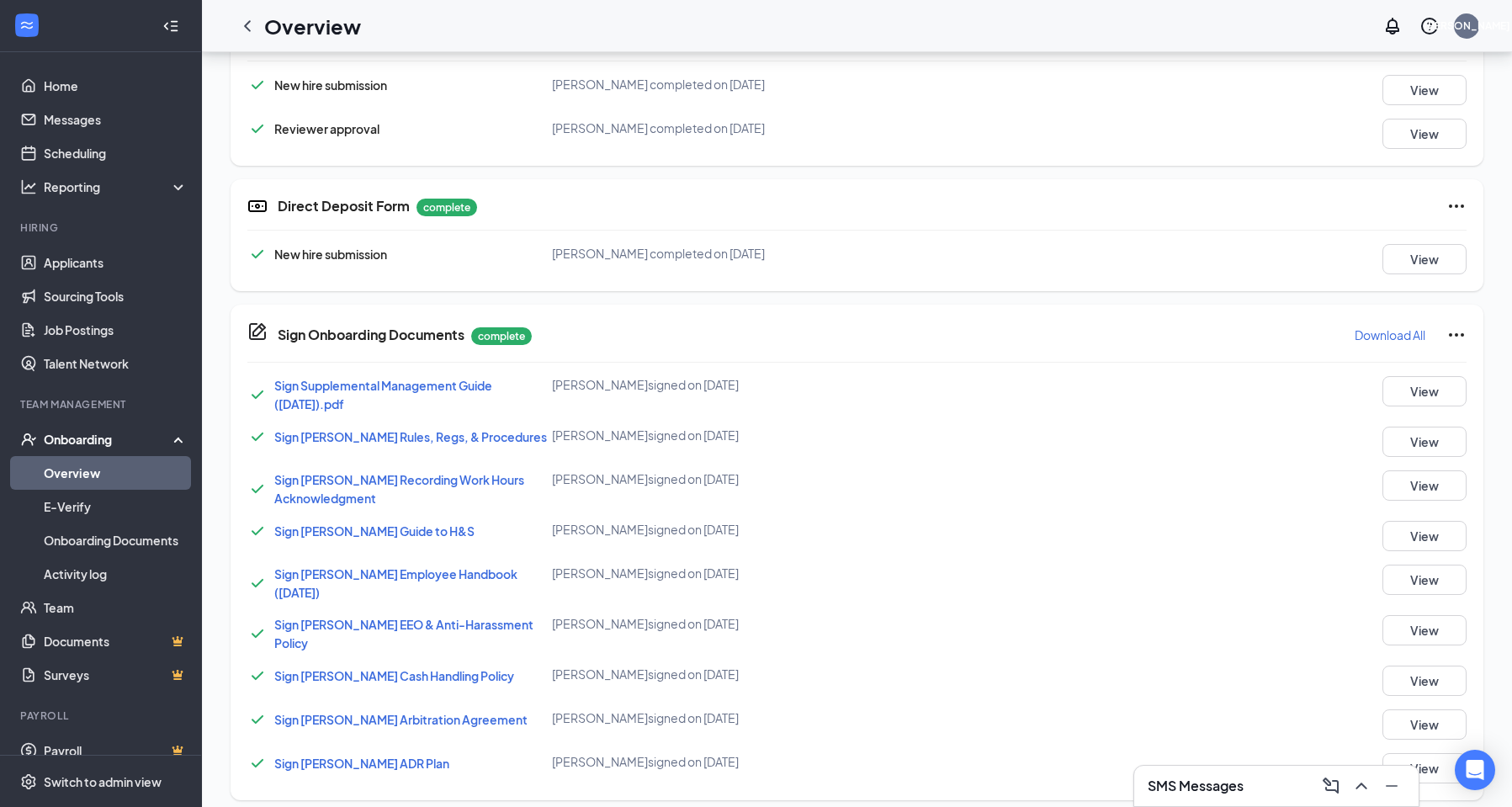
click at [81, 461] on link "Overview" at bounding box center [115, 473] width 144 height 33
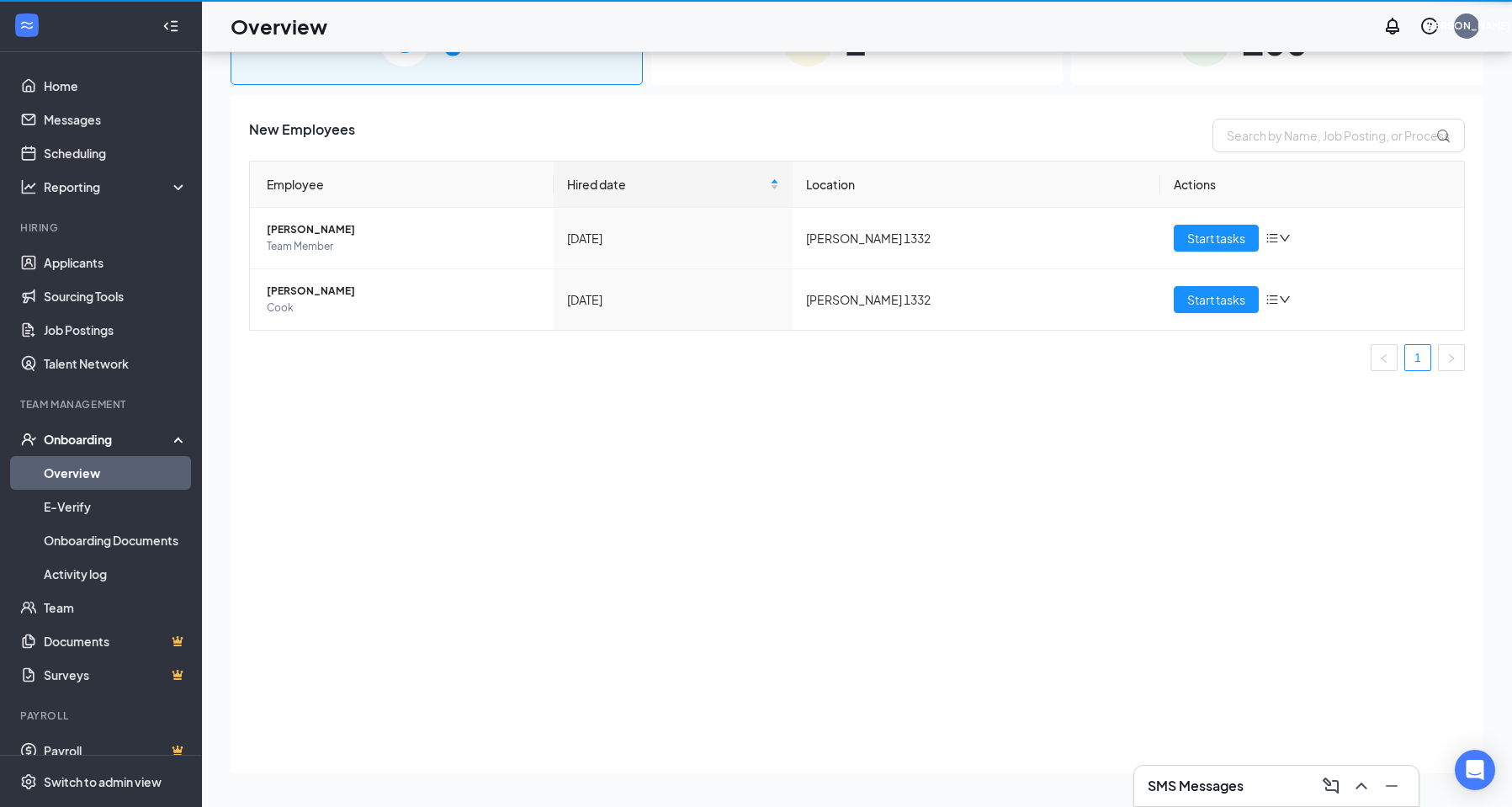
scroll to position [75, 0]
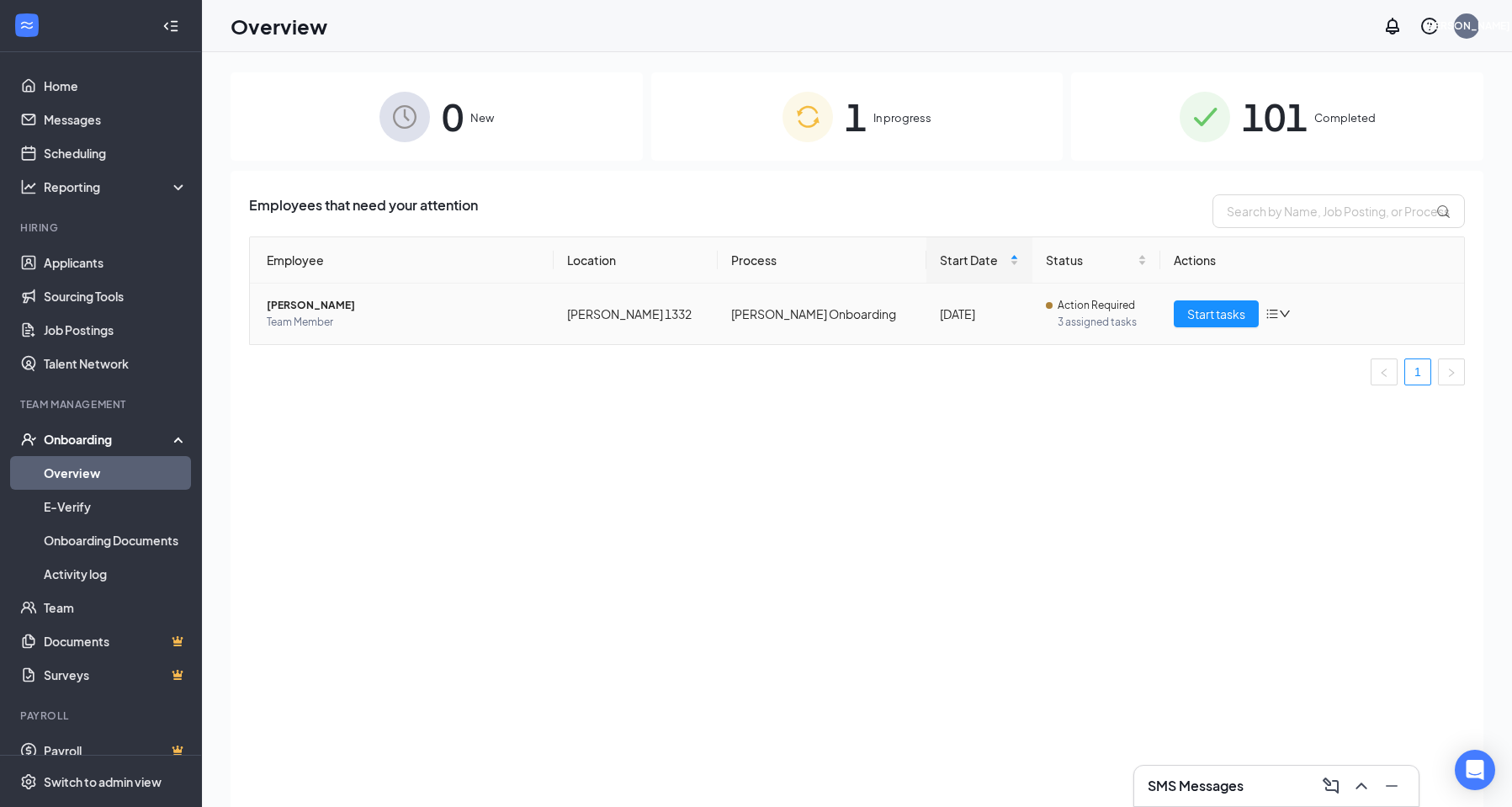
click at [1230, 329] on td "Start tasks" at bounding box center [1312, 314] width 304 height 61
click at [1242, 323] on button "Start tasks" at bounding box center [1216, 313] width 85 height 27
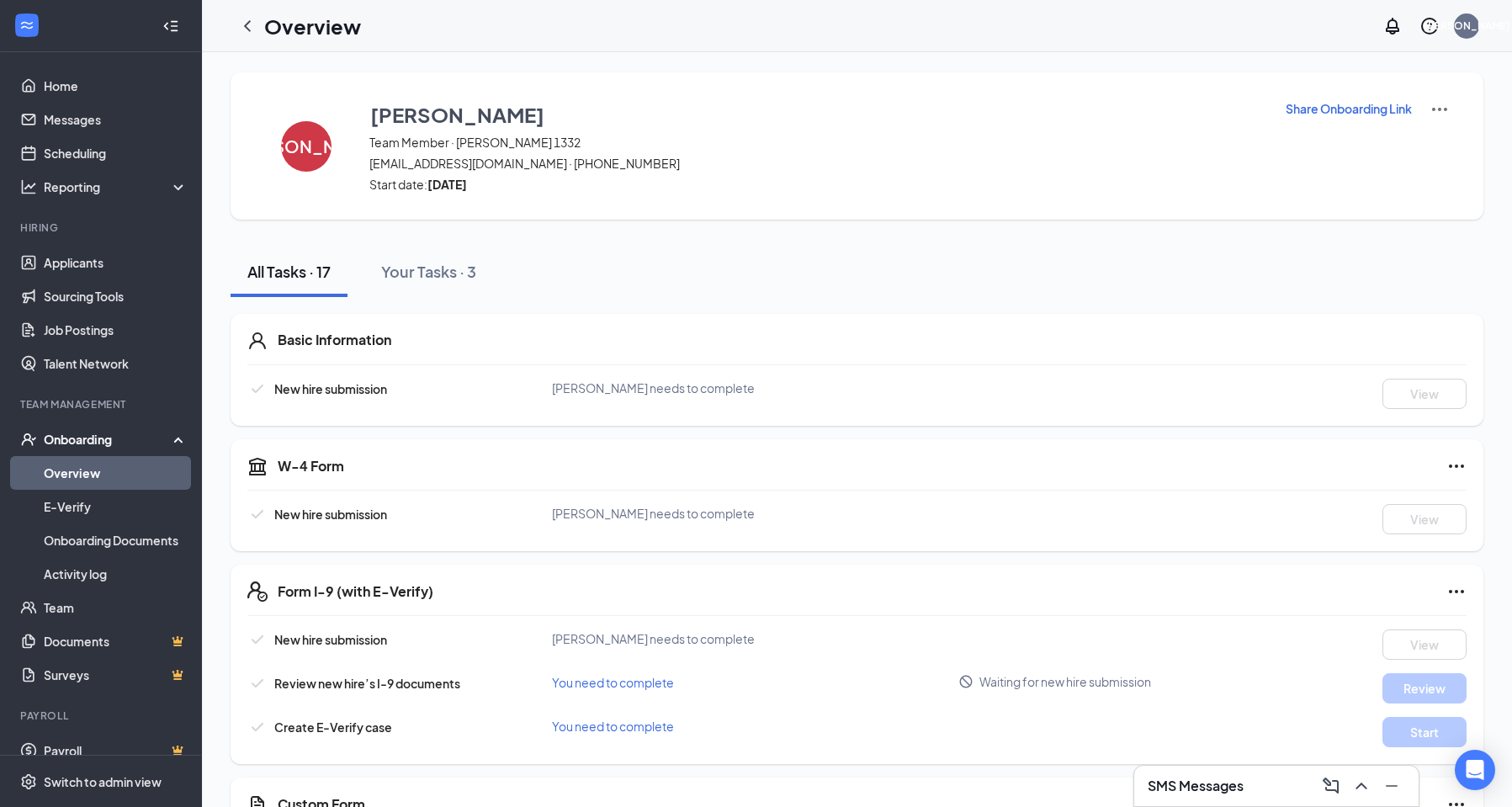
click at [1314, 106] on p "Share Onboarding Link" at bounding box center [1349, 109] width 126 height 17
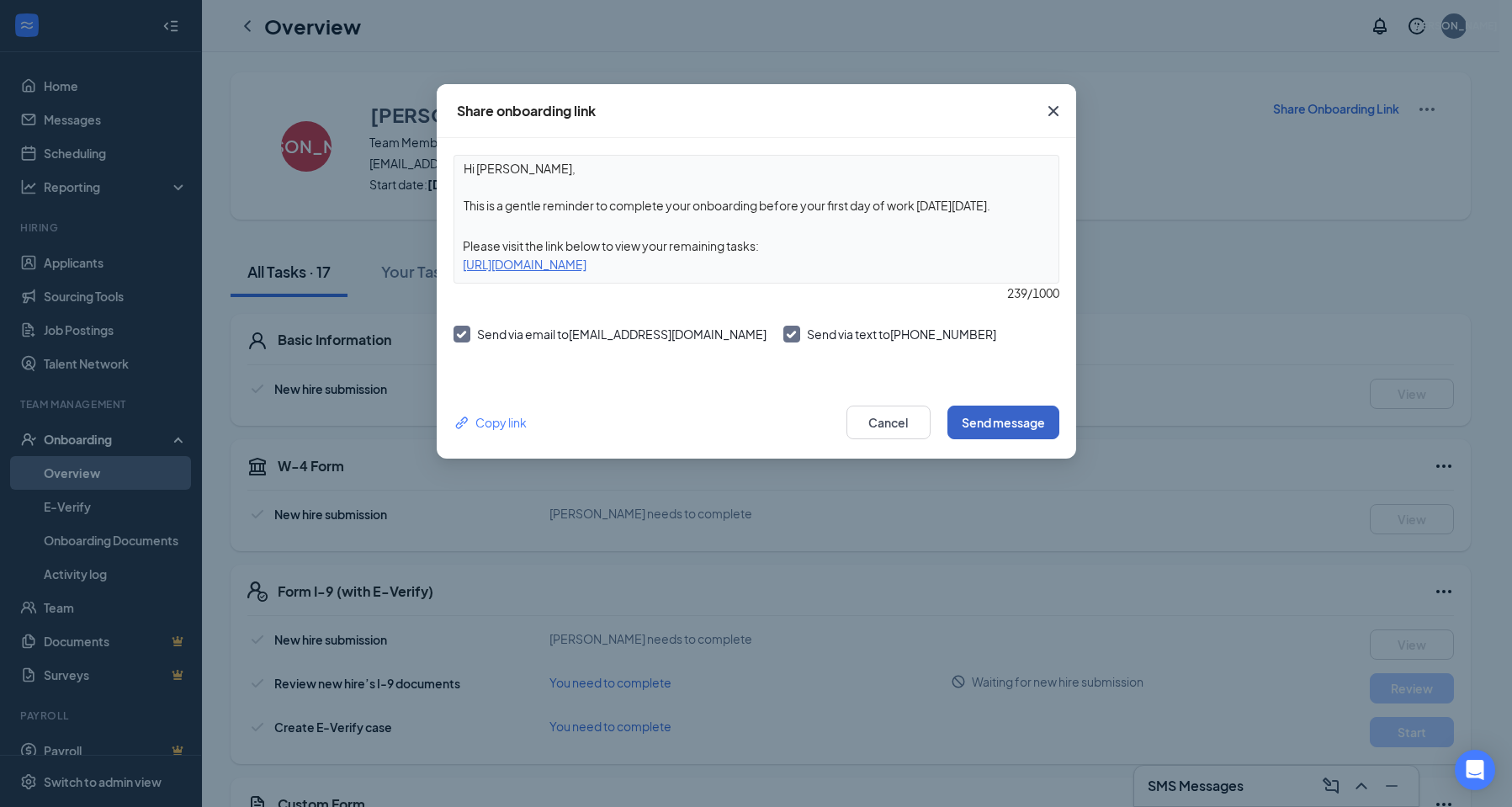
click at [983, 419] on button "Send message" at bounding box center [1002, 422] width 111 height 33
